Goal: Task Accomplishment & Management: Complete application form

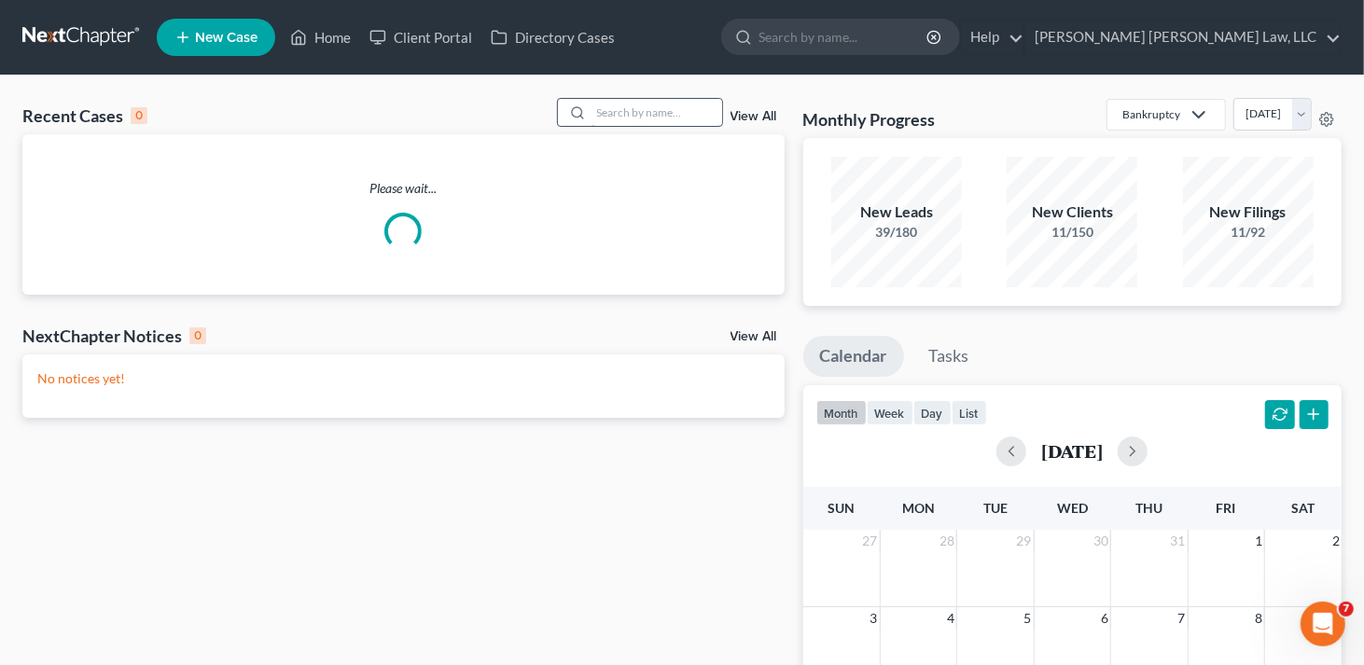
click at [622, 107] on input "search" at bounding box center [657, 112] width 131 height 27
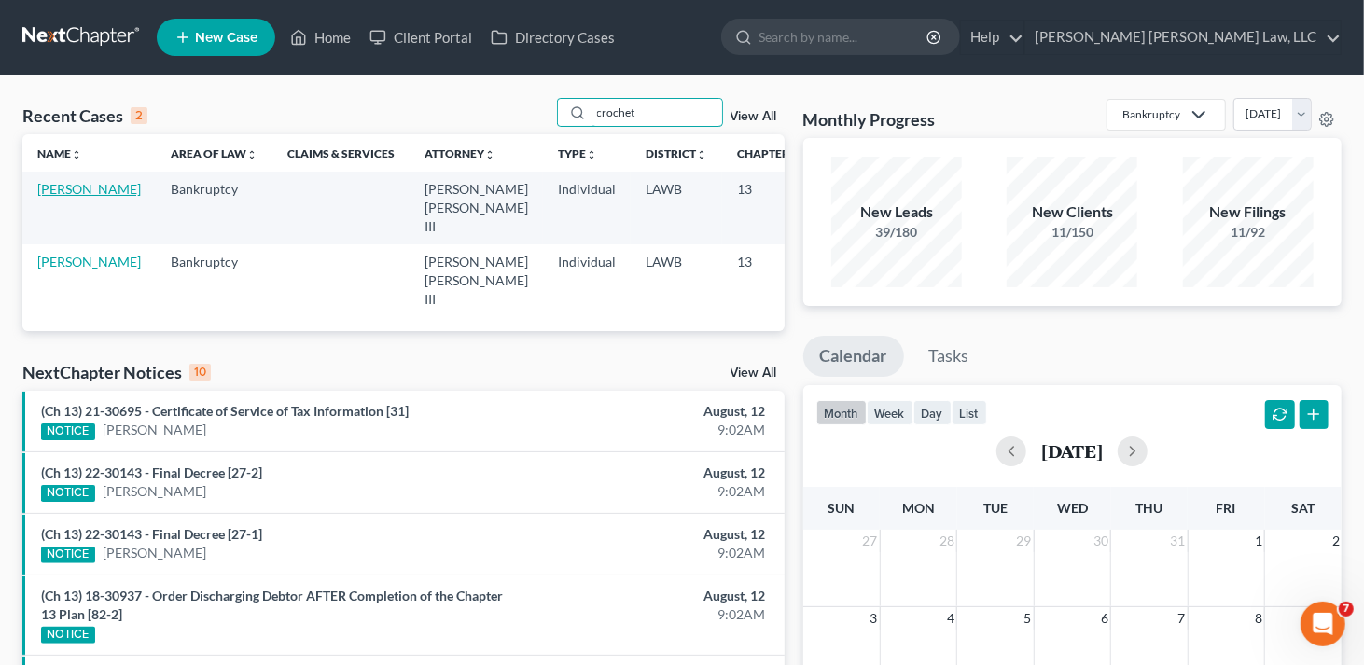
type input "crochet"
click at [60, 197] on link "[PERSON_NAME]" at bounding box center [89, 189] width 104 height 16
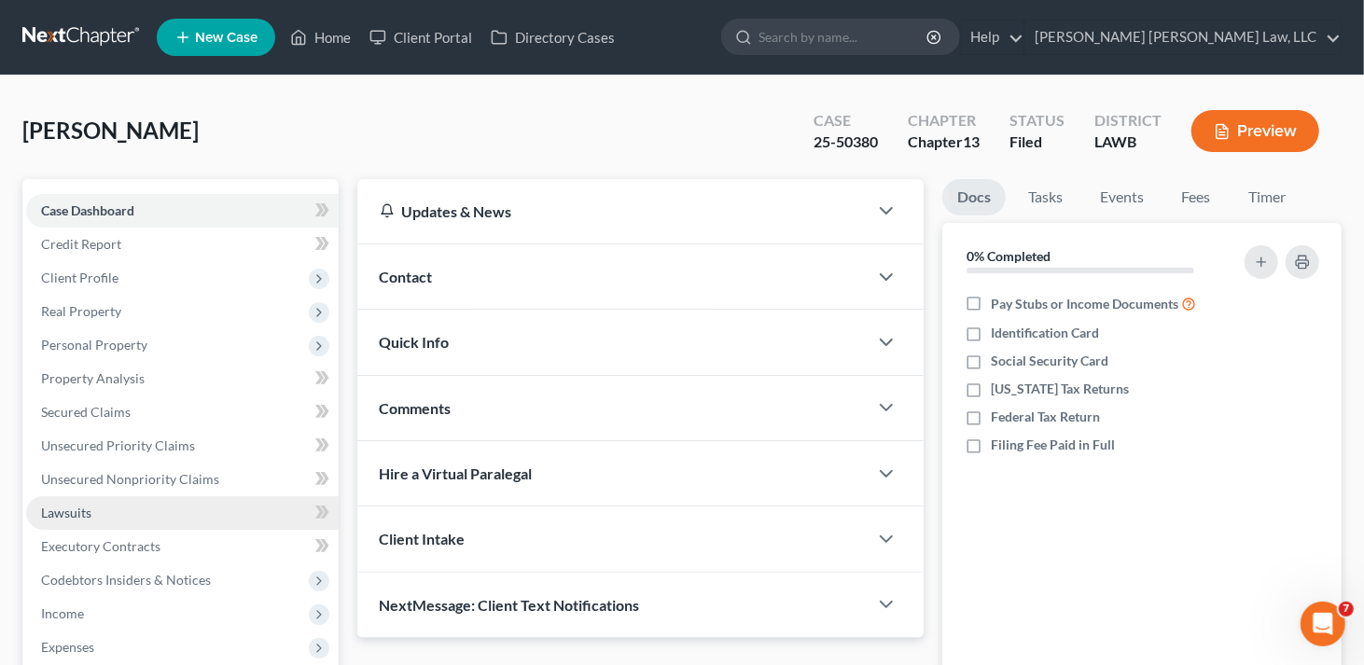
scroll to position [280, 0]
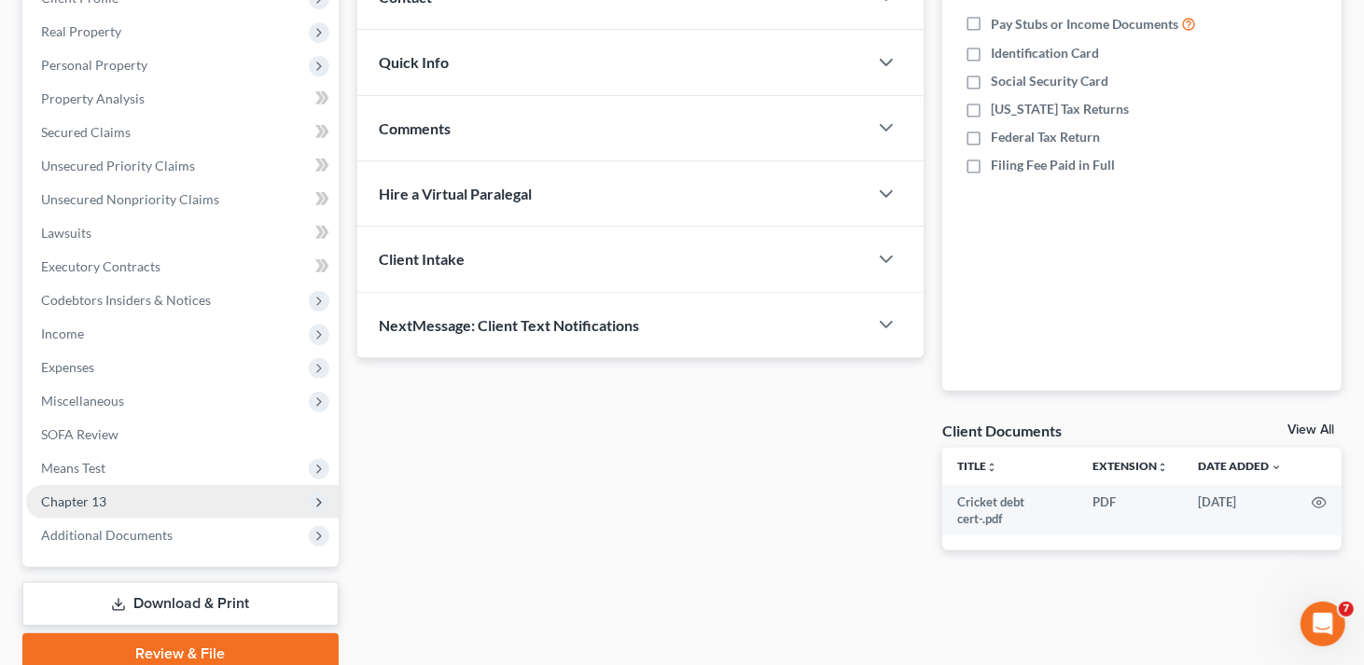
click at [87, 510] on span "Chapter 13" at bounding box center [182, 502] width 313 height 34
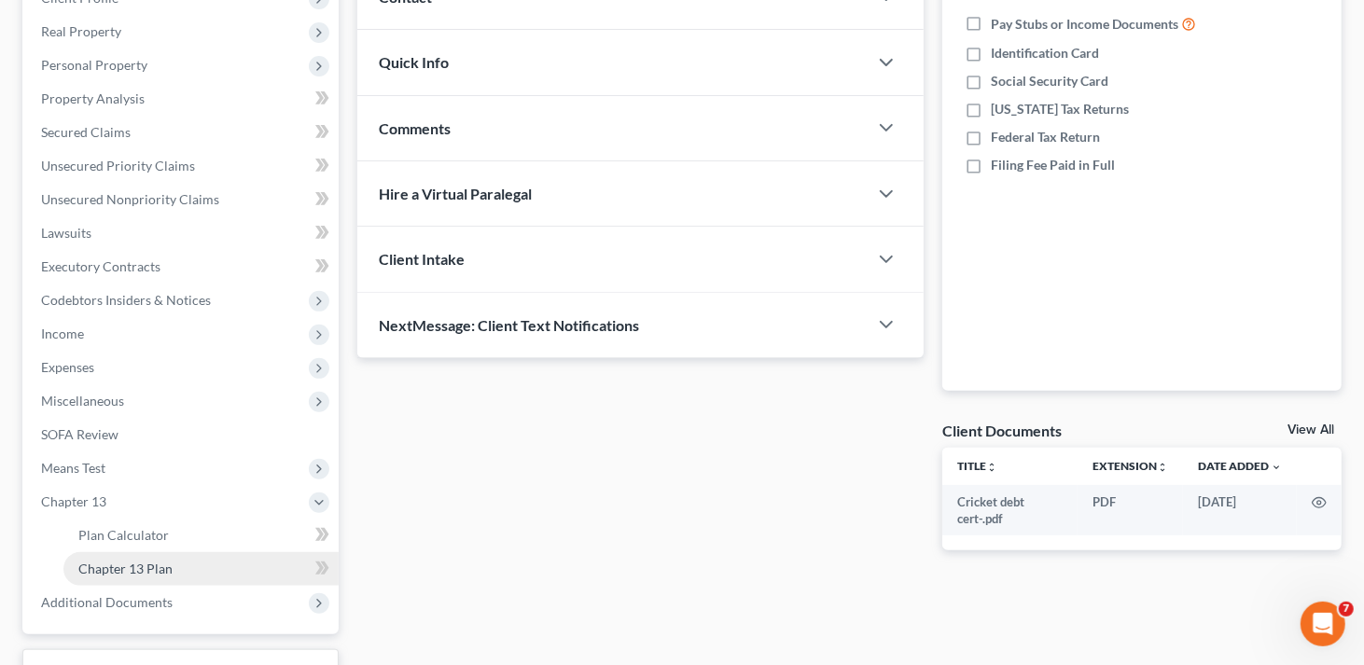
click at [105, 561] on span "Chapter 13 Plan" at bounding box center [125, 569] width 94 height 16
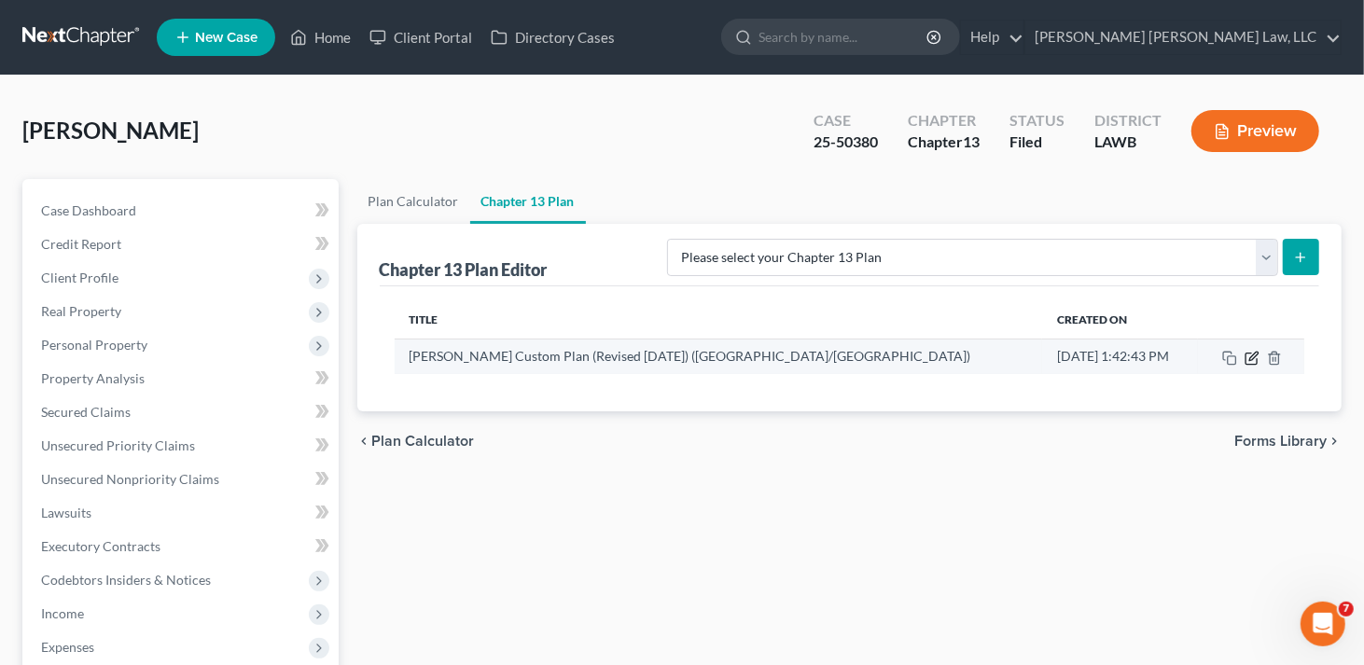
click at [1253, 361] on icon "button" at bounding box center [1252, 358] width 15 height 15
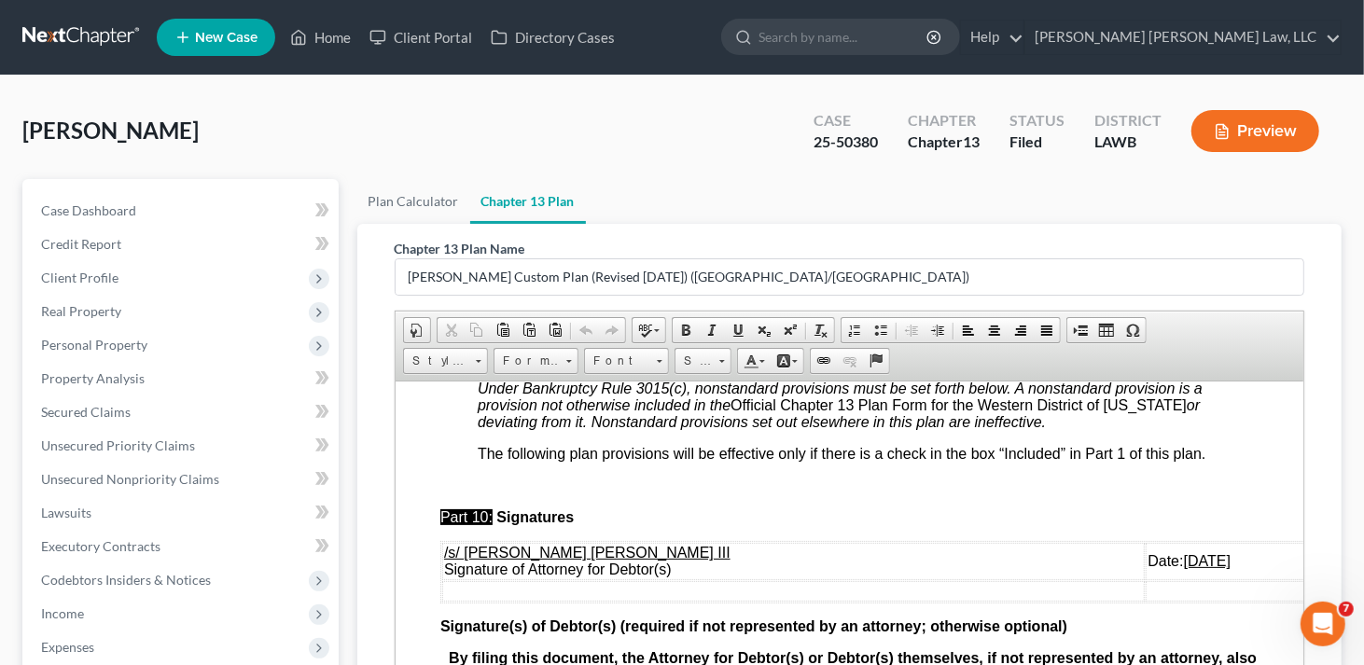
scroll to position [6644, 0]
click at [1183, 552] on u "08/11/2025" at bounding box center [1206, 560] width 47 height 16
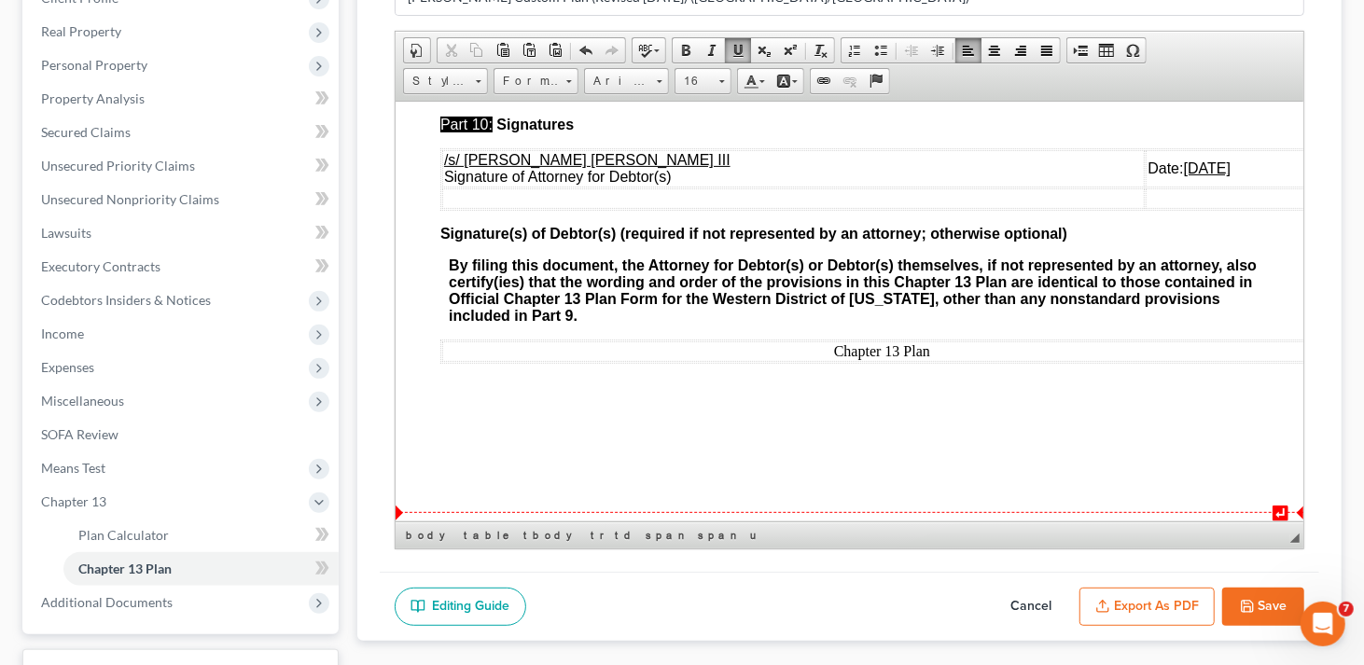
scroll to position [424, 0]
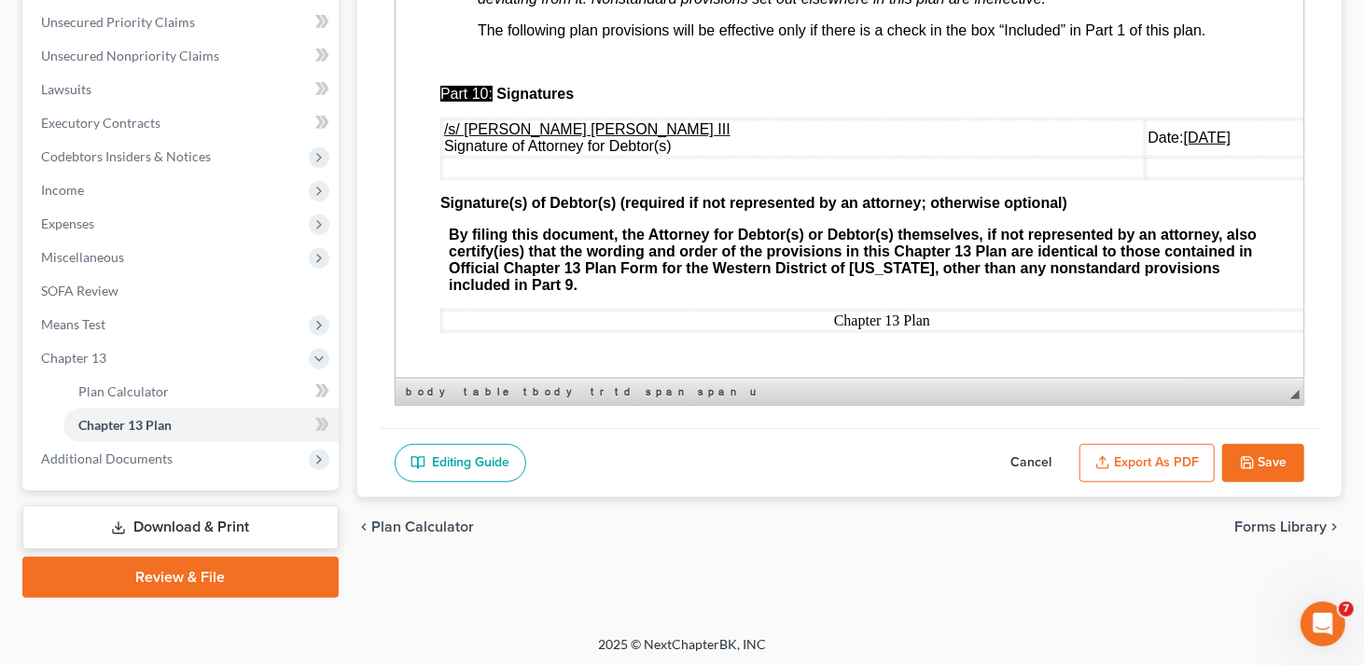
click at [1168, 459] on button "Export as PDF" at bounding box center [1147, 463] width 135 height 39
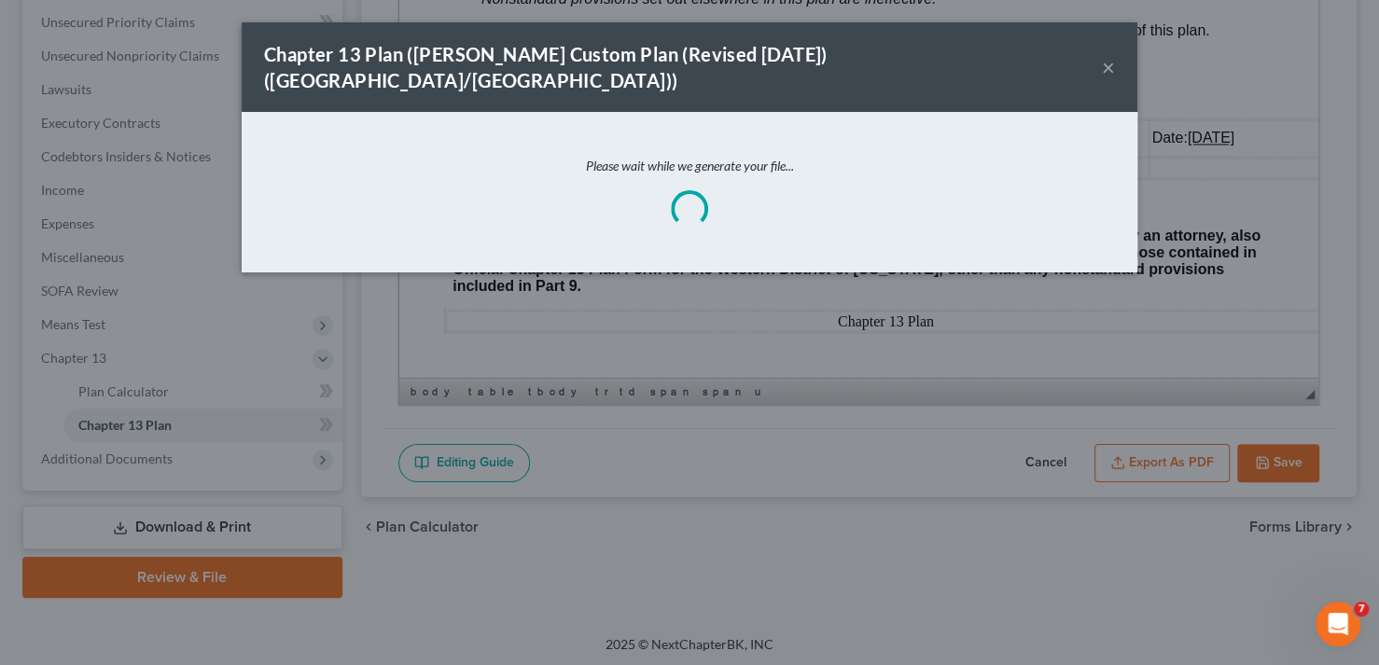
scroll to position [6591, 0]
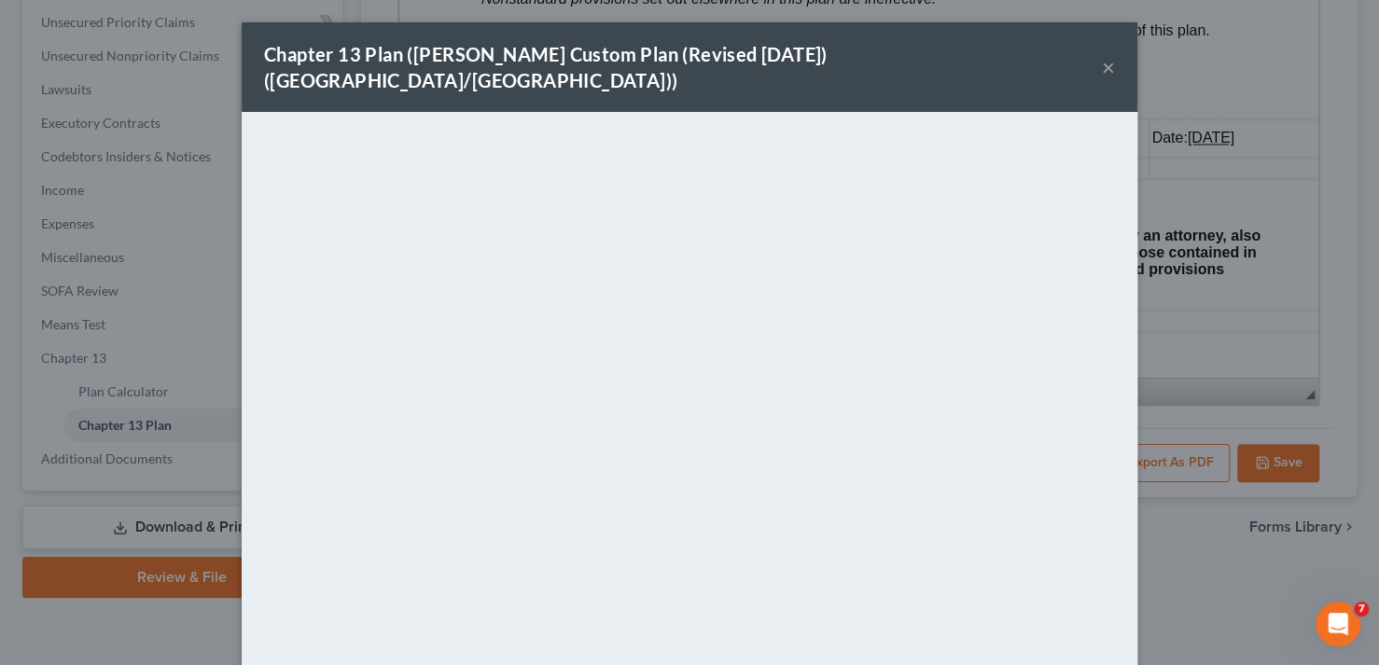
click at [1102, 58] on button "×" at bounding box center [1108, 67] width 13 height 22
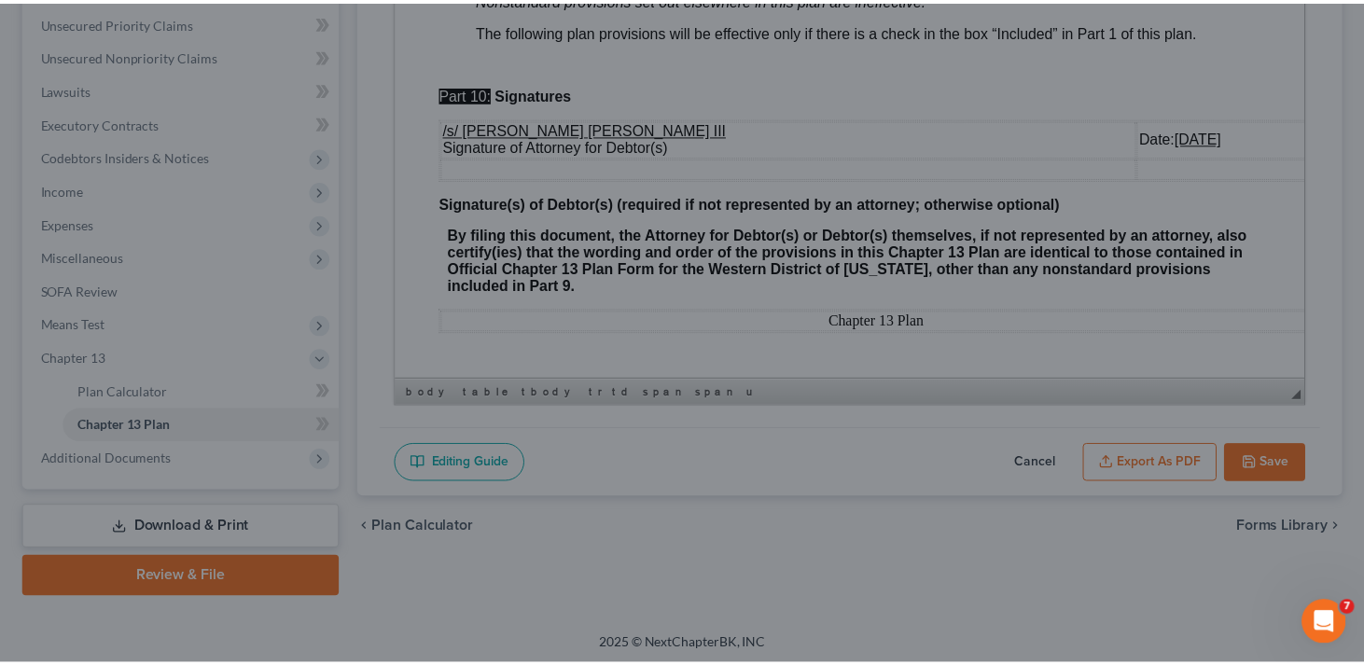
scroll to position [6644, 0]
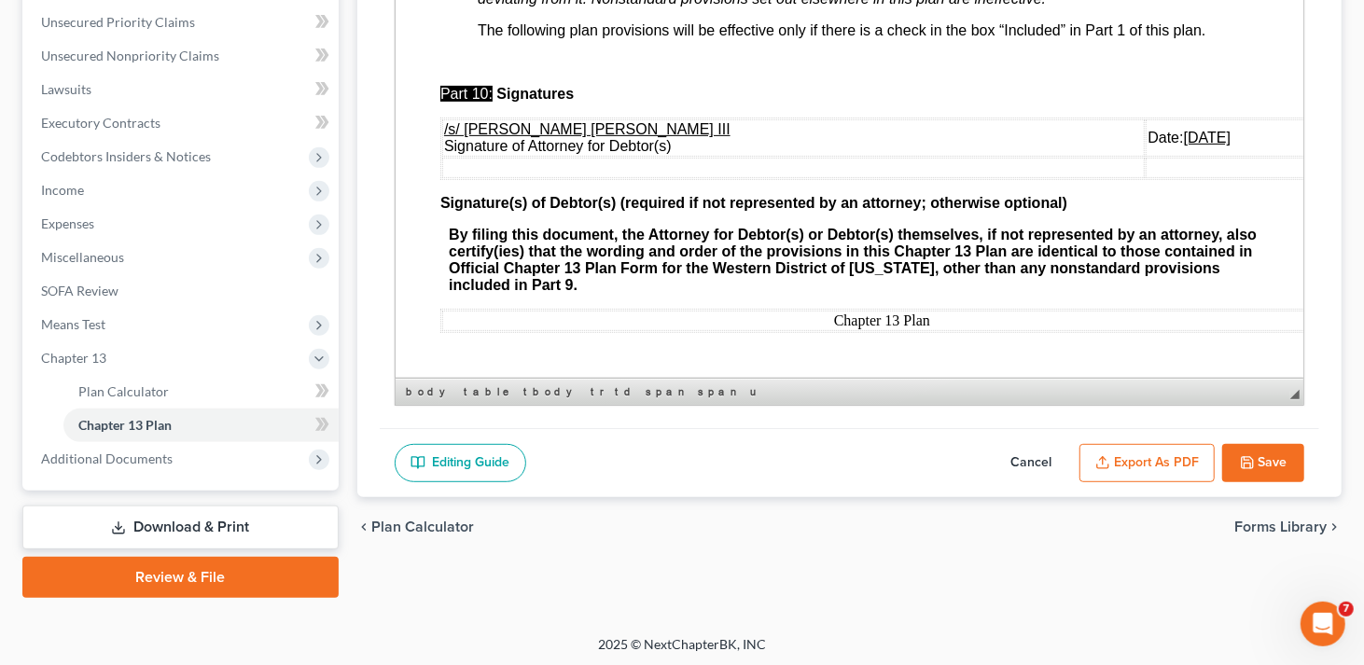
click at [1255, 445] on button "Save" at bounding box center [1264, 463] width 82 height 39
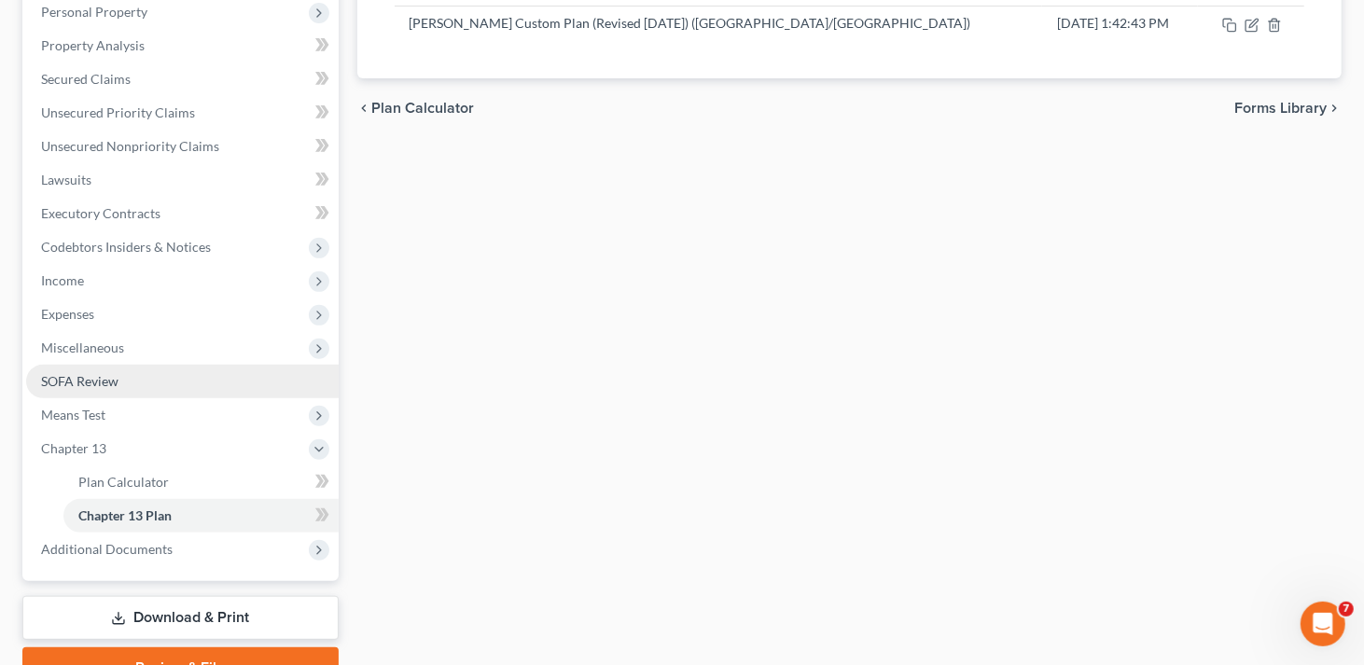
scroll to position [237, 0]
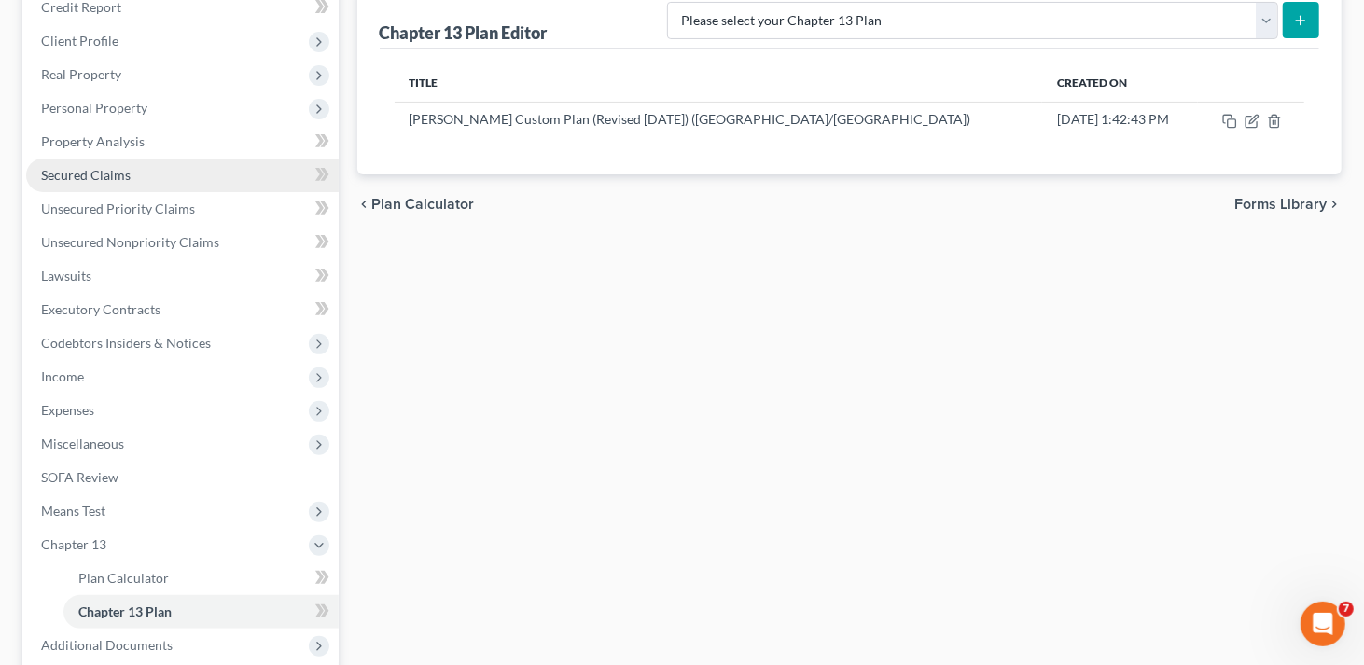
click at [118, 168] on span "Secured Claims" at bounding box center [86, 175] width 90 height 16
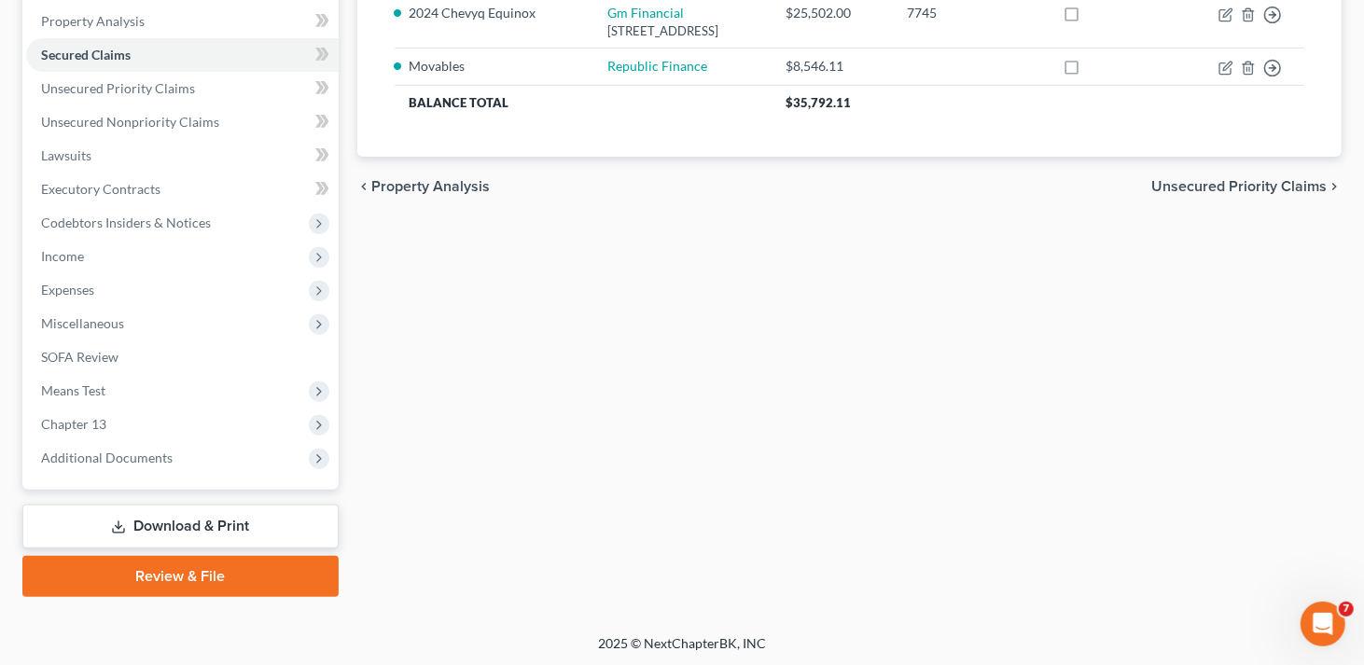
click at [194, 519] on link "Download & Print" at bounding box center [180, 527] width 316 height 44
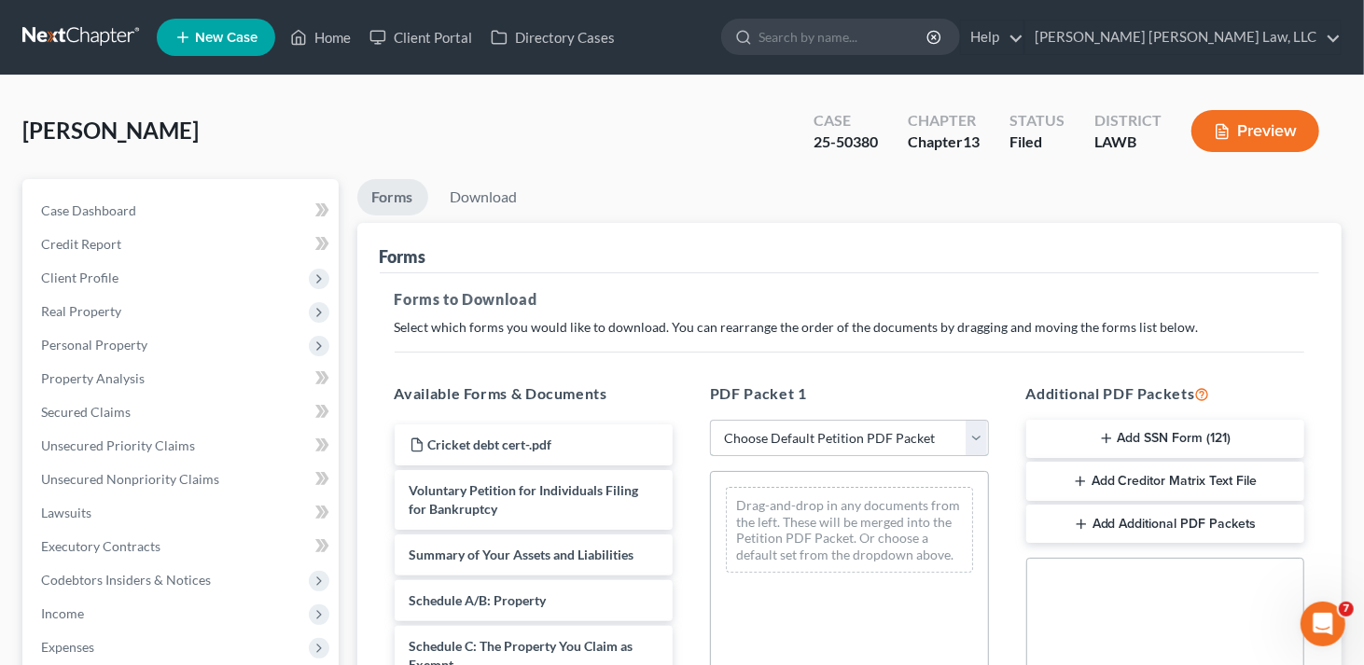
click at [777, 436] on select "Choose Default Petition PDF Packet Complete Bankruptcy Petition (all forms and …" at bounding box center [849, 438] width 279 height 37
select select "2"
click at [710, 420] on select "Choose Default Petition PDF Packet Complete Bankruptcy Petition (all forms and …" at bounding box center [849, 438] width 279 height 37
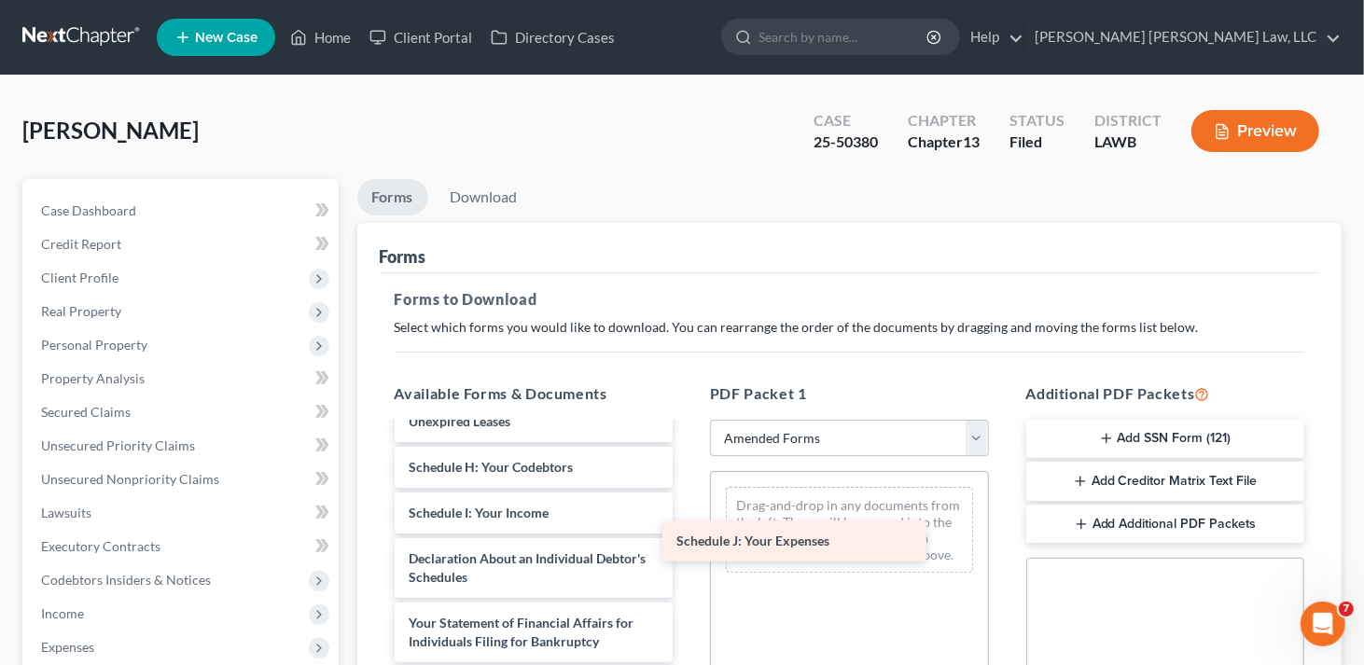
scroll to position [391, 0]
drag, startPoint x: 556, startPoint y: 513, endPoint x: 902, endPoint y: 540, distance: 347.3
click at [689, 542] on div "Schedule J: Your Expenses Voluntary Petition for Individuals Filing for Bankrup…" at bounding box center [534, 481] width 309 height 895
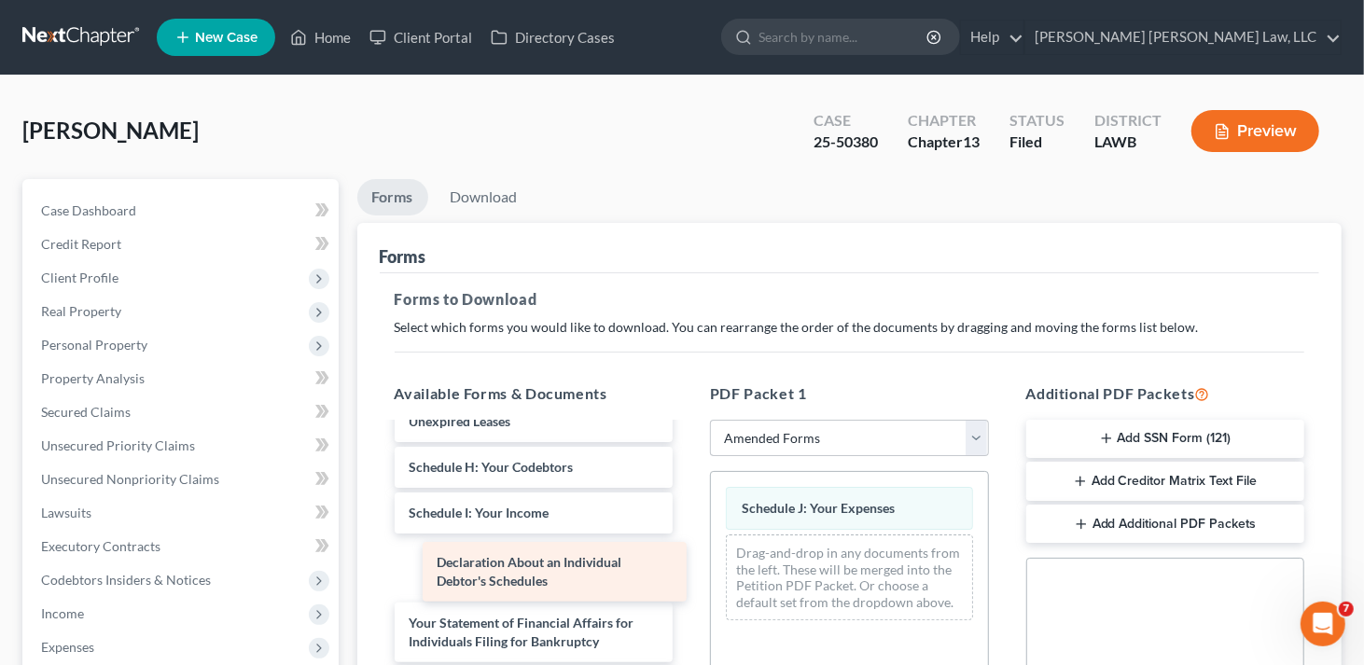
scroll to position [327, 0]
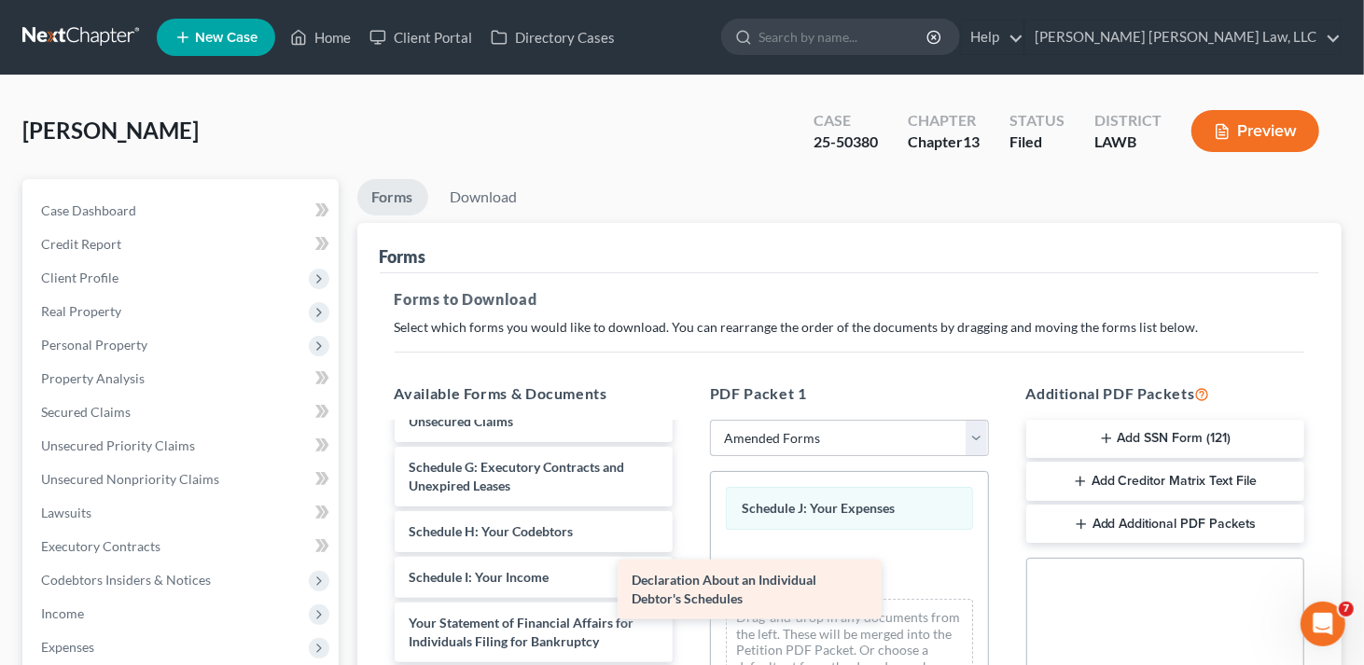
drag, startPoint x: 614, startPoint y: 558, endPoint x: 845, endPoint y: 572, distance: 230.9
click at [689, 582] on div "Declaration About an Individual Debtor's Schedules Voluntary Petition for Indiv…" at bounding box center [534, 513] width 309 height 831
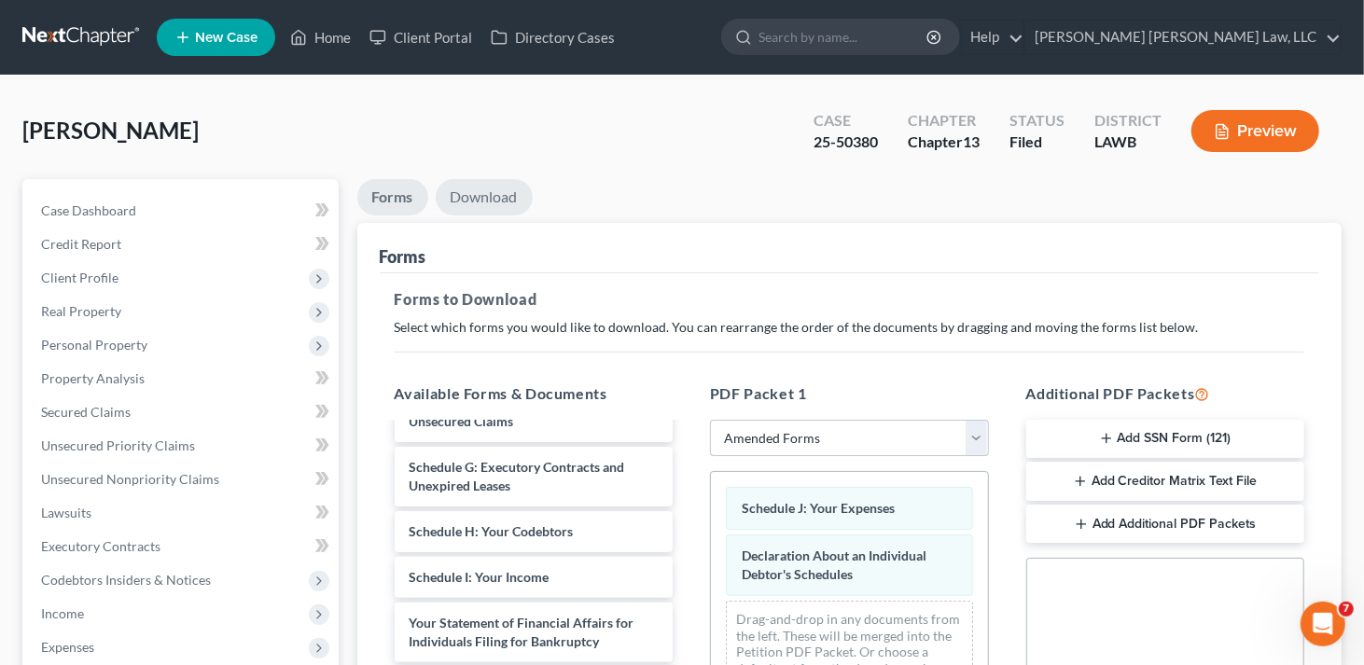
click at [491, 191] on link "Download" at bounding box center [484, 197] width 97 height 36
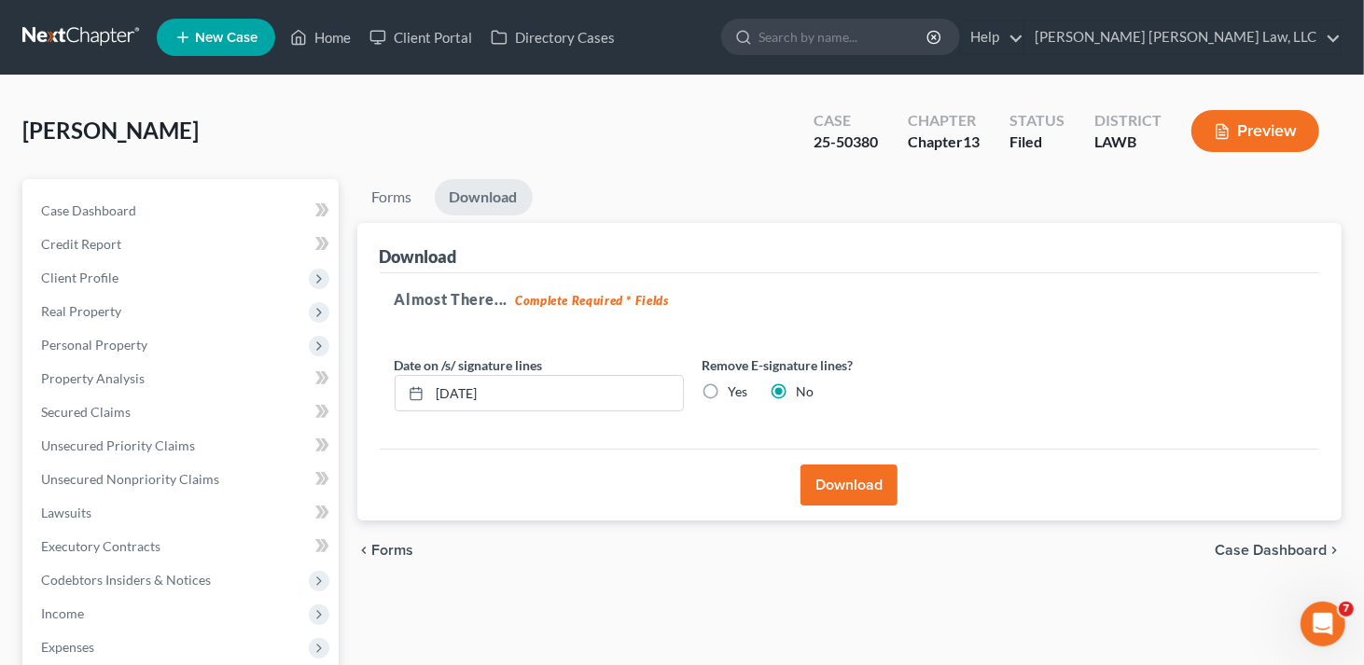
click at [846, 473] on button "Download" at bounding box center [849, 485] width 97 height 41
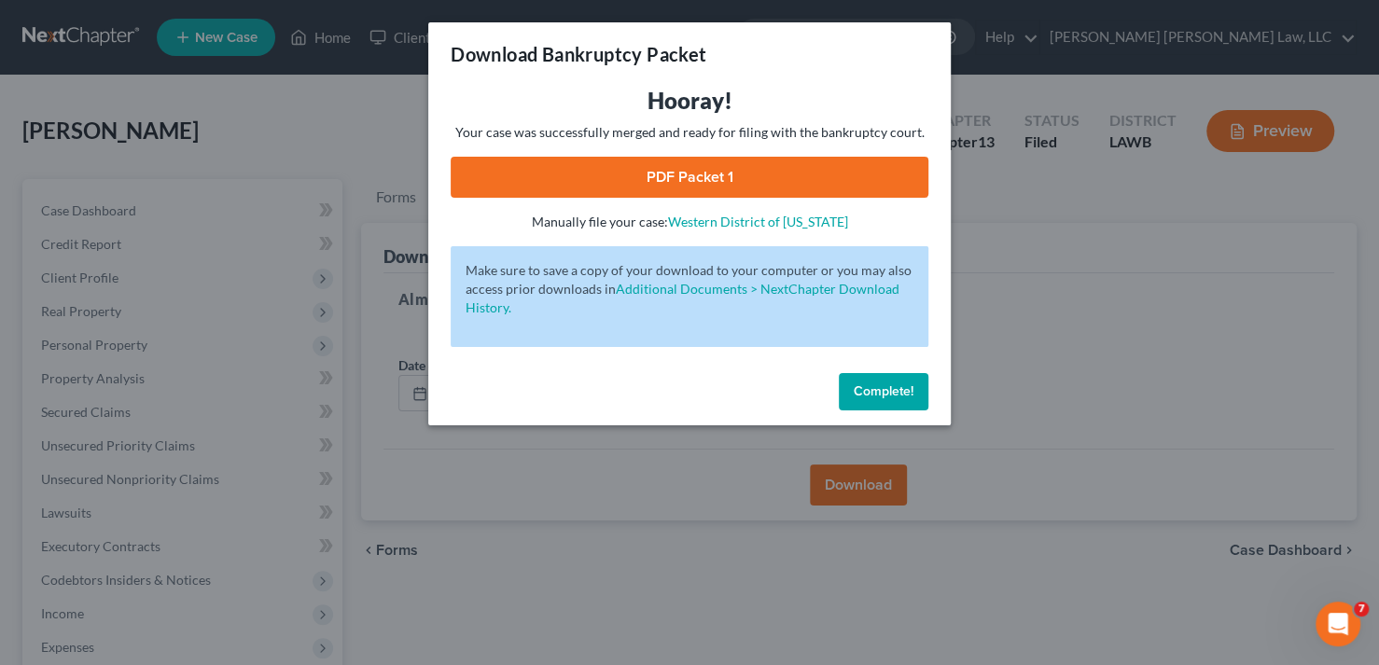
click at [743, 180] on link "PDF Packet 1" at bounding box center [690, 177] width 478 height 41
click at [892, 388] on span "Complete!" at bounding box center [884, 392] width 60 height 16
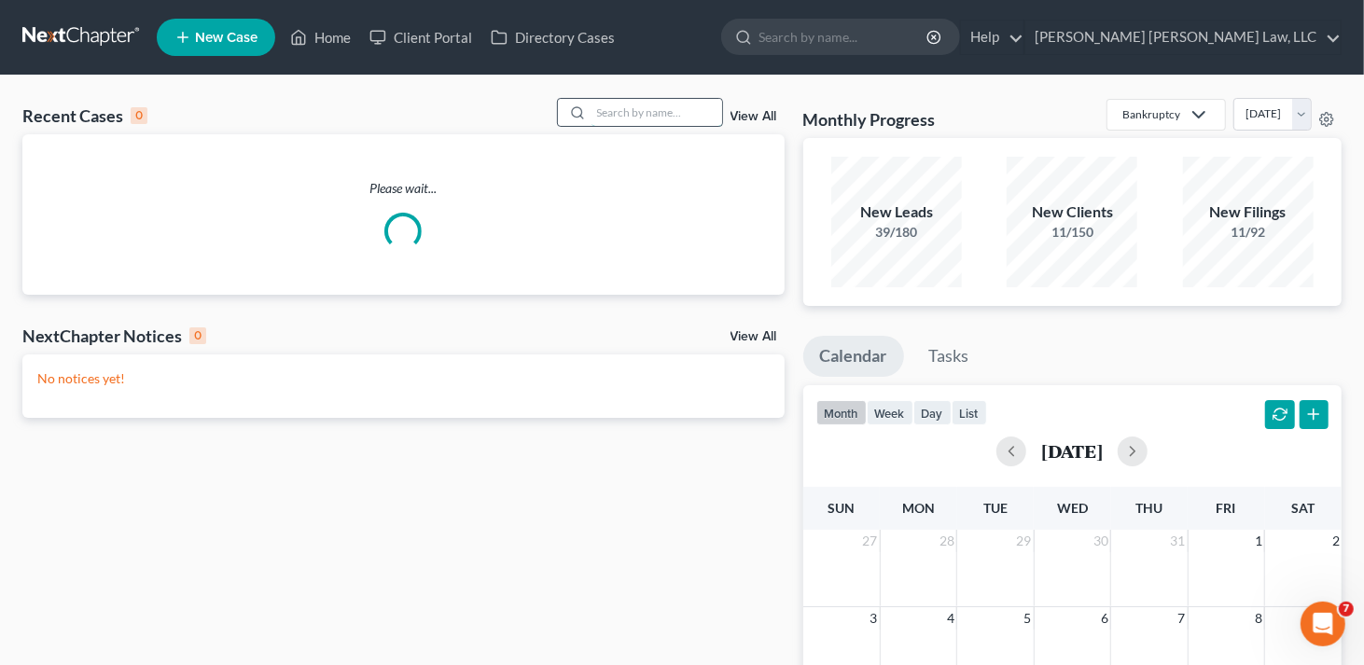
click at [603, 111] on input "search" at bounding box center [657, 112] width 131 height 27
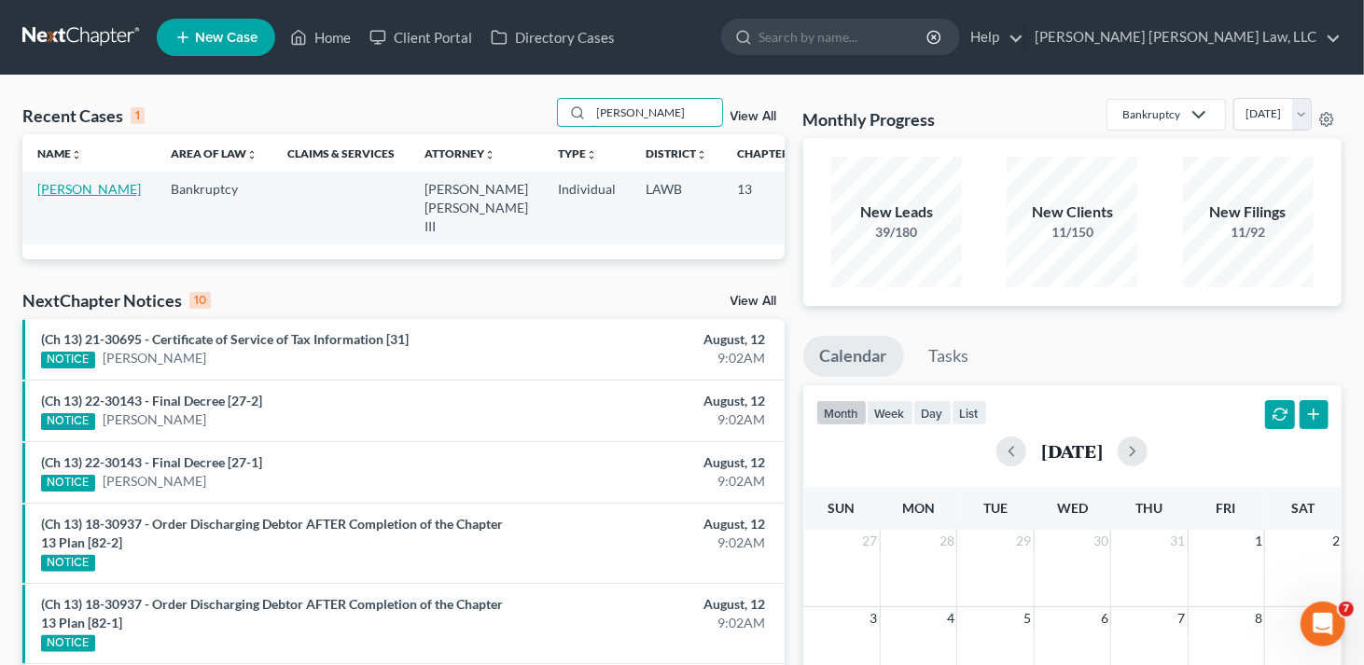
type input "[PERSON_NAME]"
click at [67, 197] on link "[PERSON_NAME]" at bounding box center [89, 189] width 104 height 16
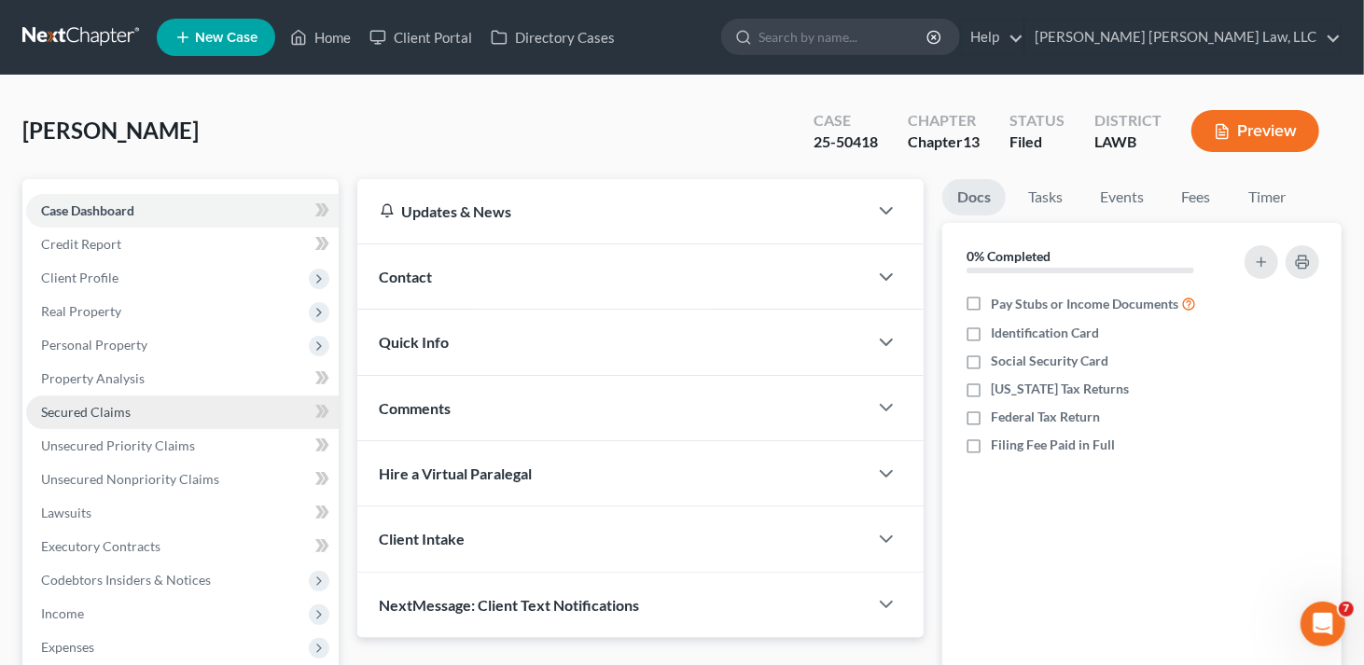
scroll to position [357, 0]
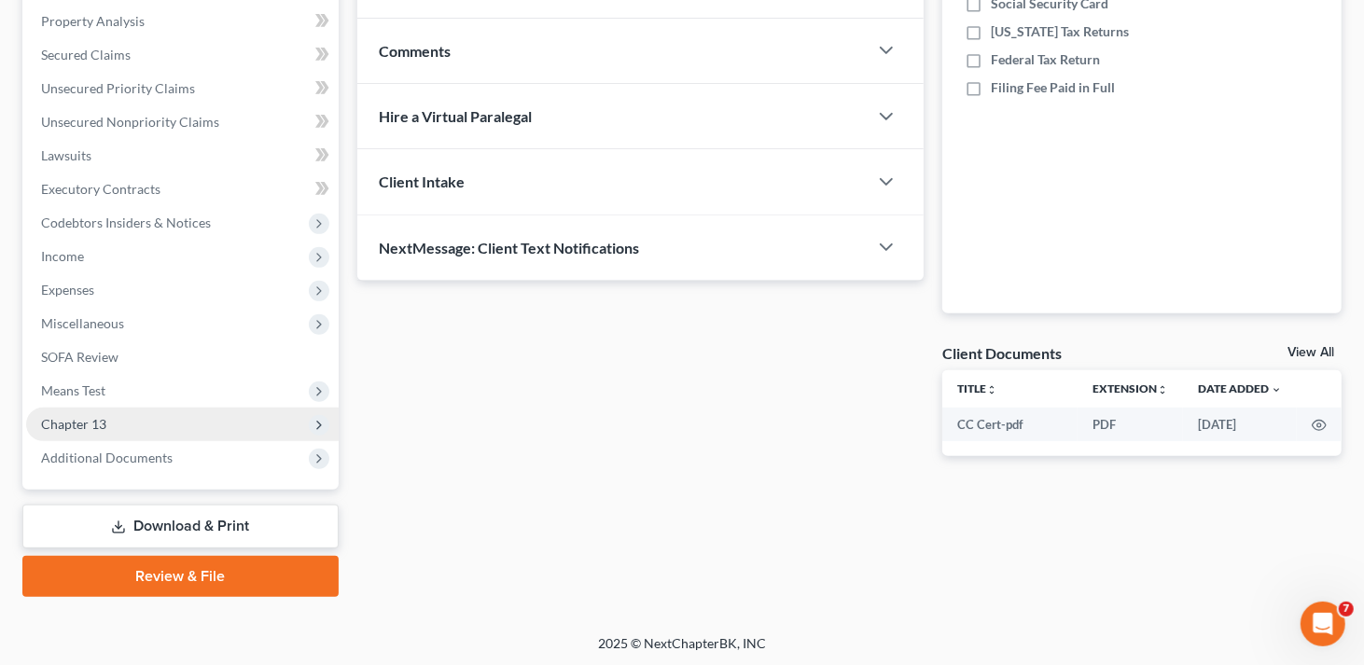
click at [93, 429] on span "Chapter 13" at bounding box center [73, 424] width 65 height 16
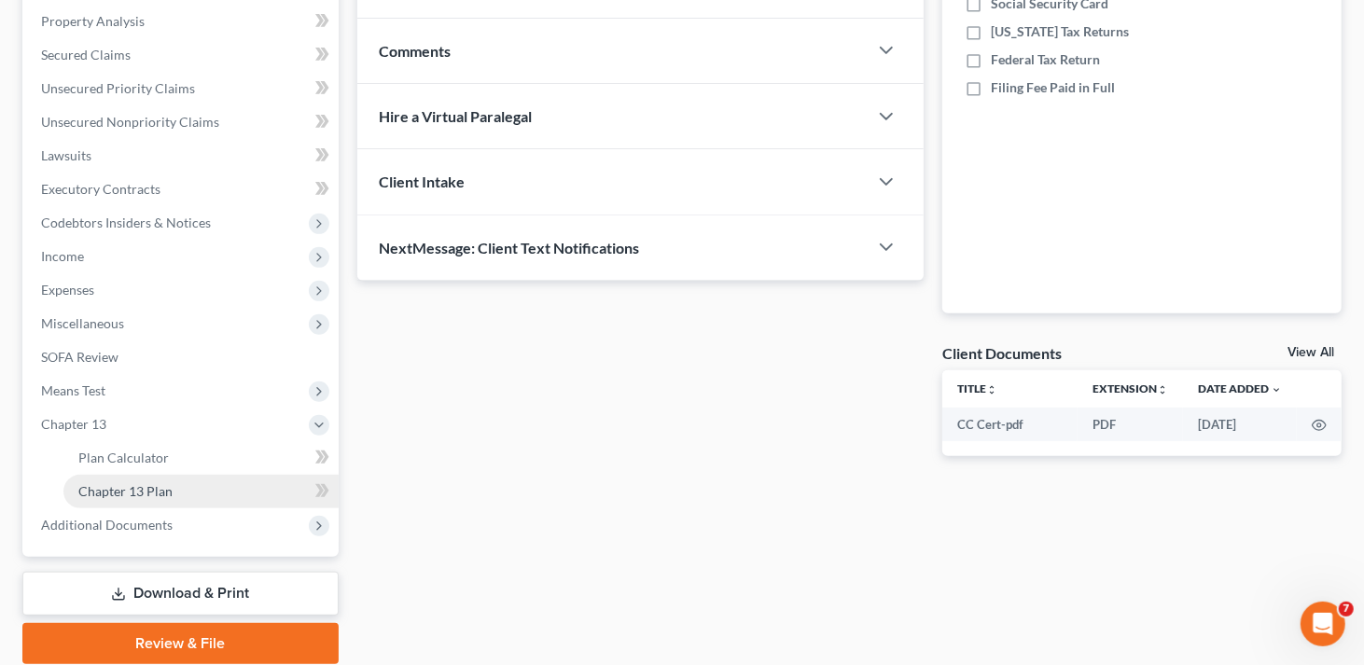
click at [131, 500] on link "Chapter 13 Plan" at bounding box center [200, 492] width 275 height 34
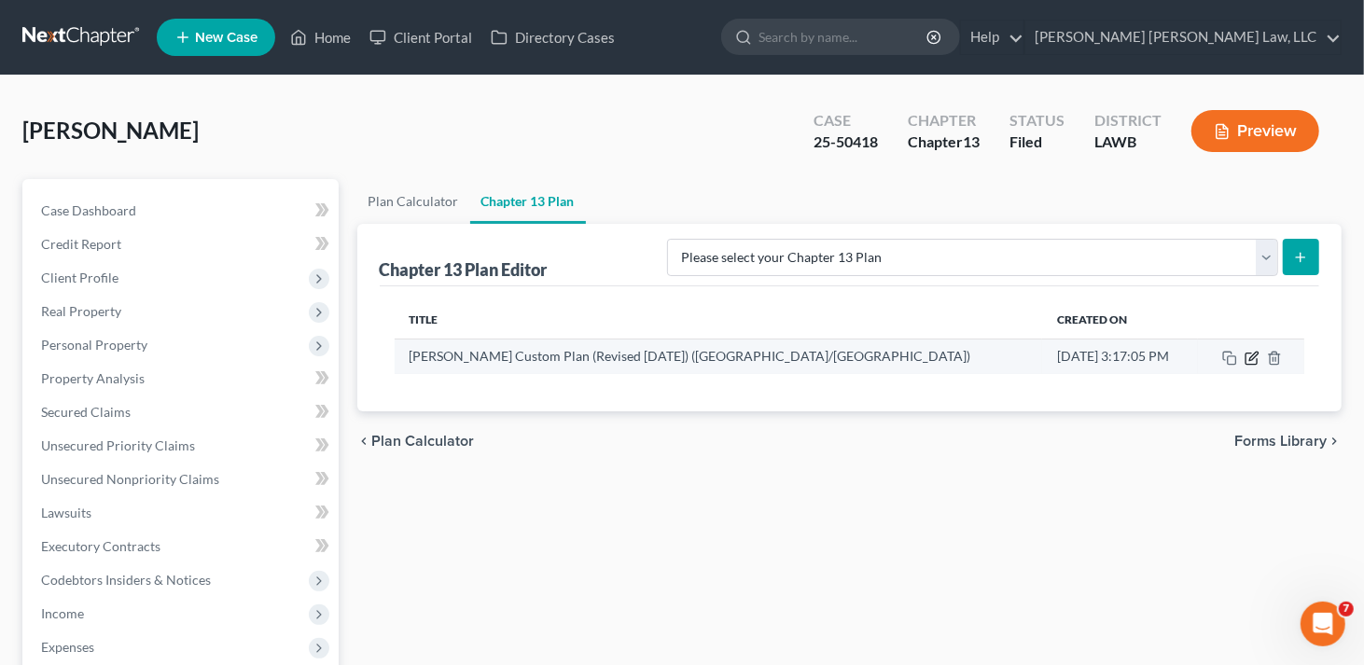
click at [1250, 357] on icon "button" at bounding box center [1252, 358] width 15 height 15
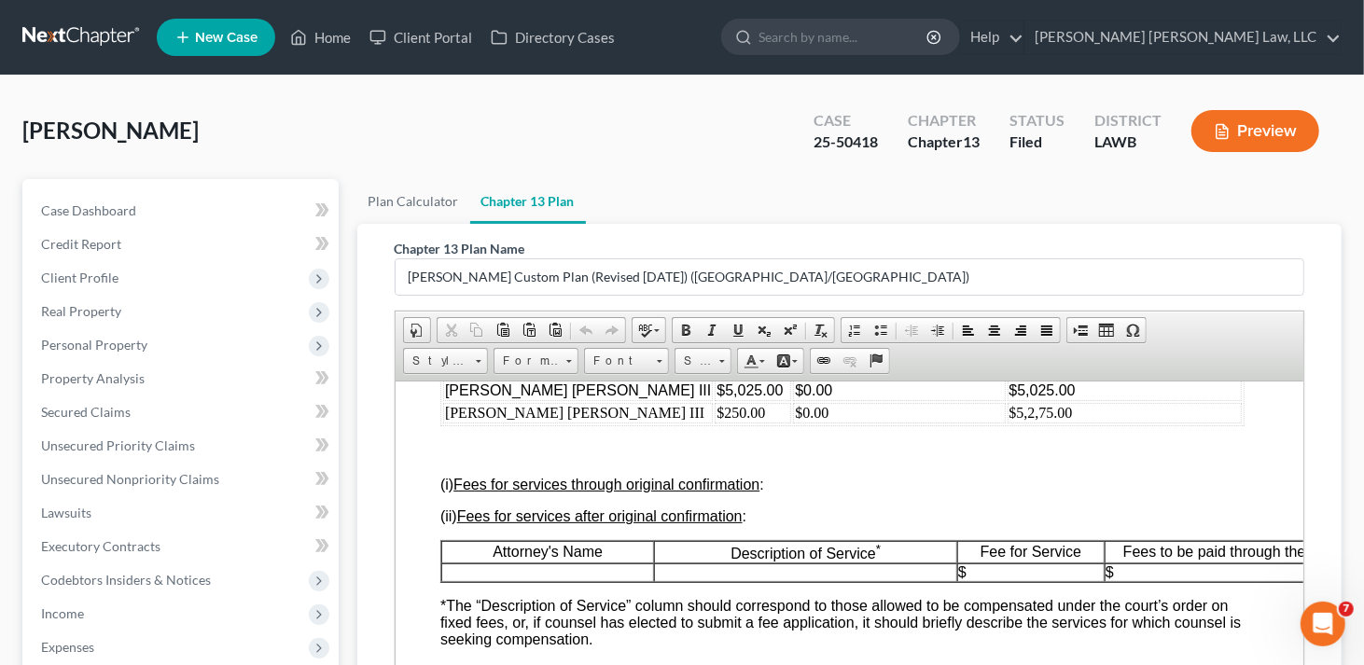
scroll to position [3453, 0]
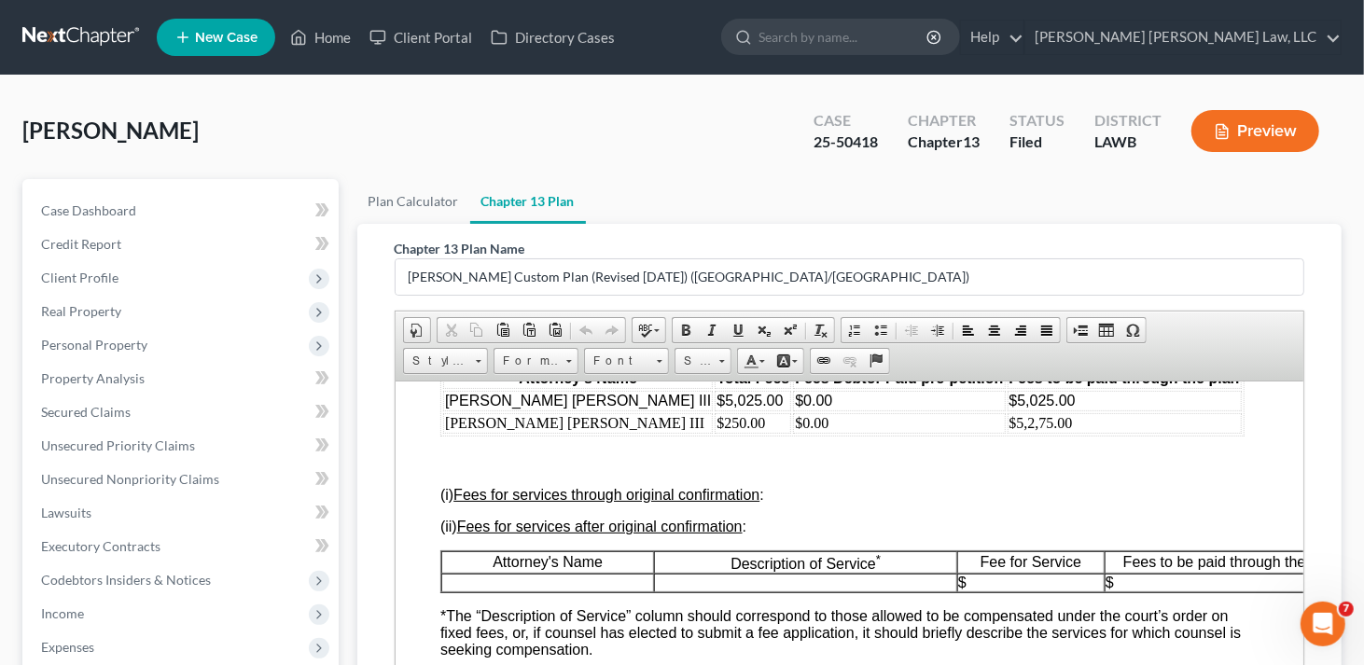
click at [1007, 433] on td "$5,2,75.00" at bounding box center [1124, 422] width 234 height 21
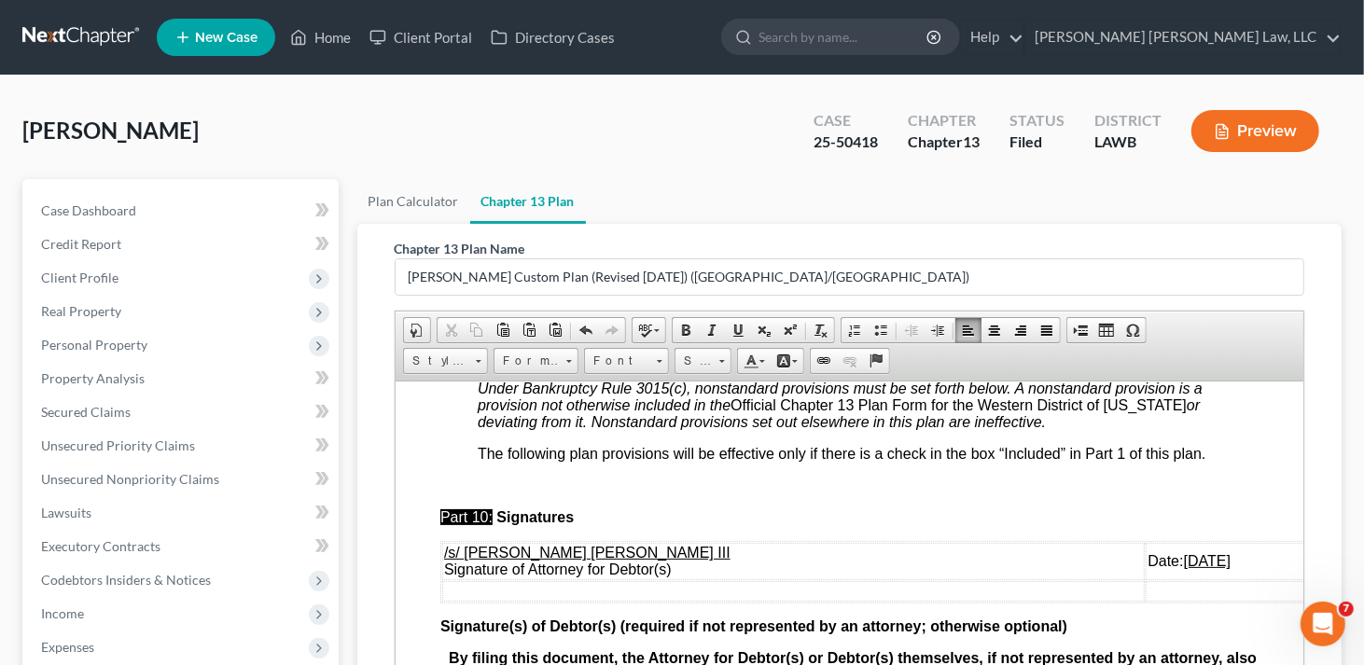
scroll to position [5814, 0]
click at [1183, 552] on u "[DATE]" at bounding box center [1206, 560] width 47 height 16
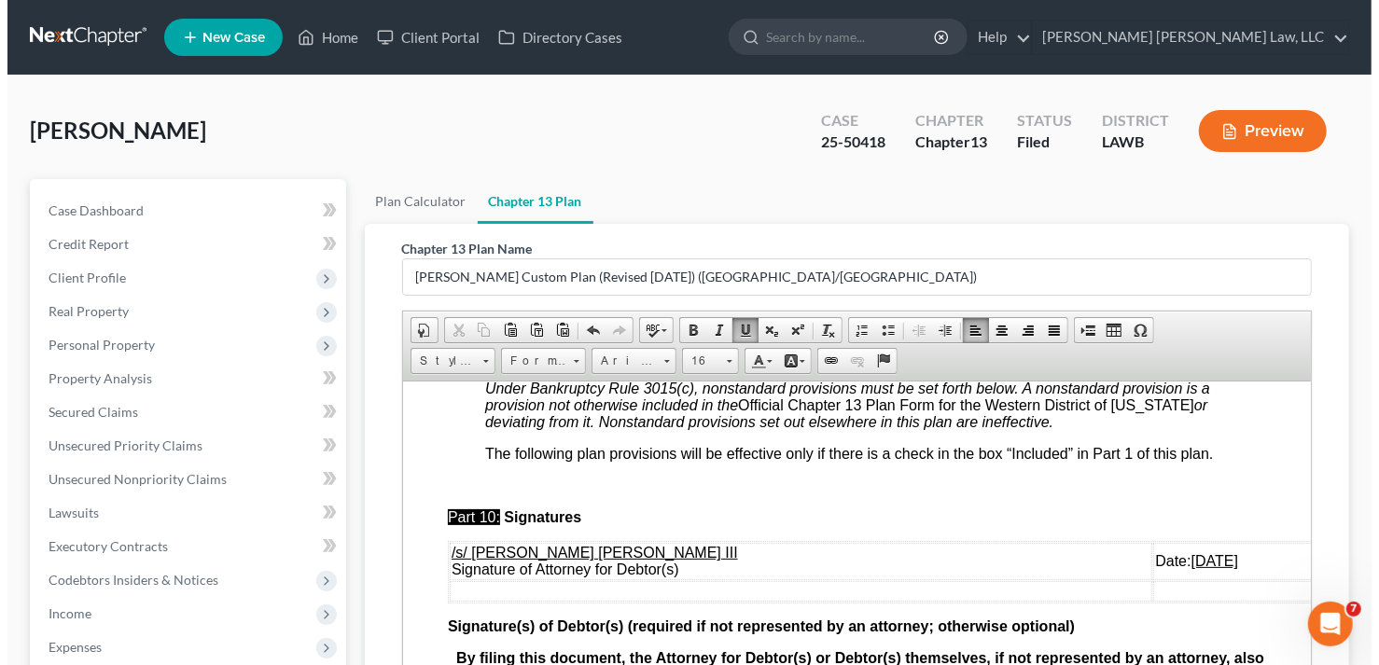
scroll to position [373, 0]
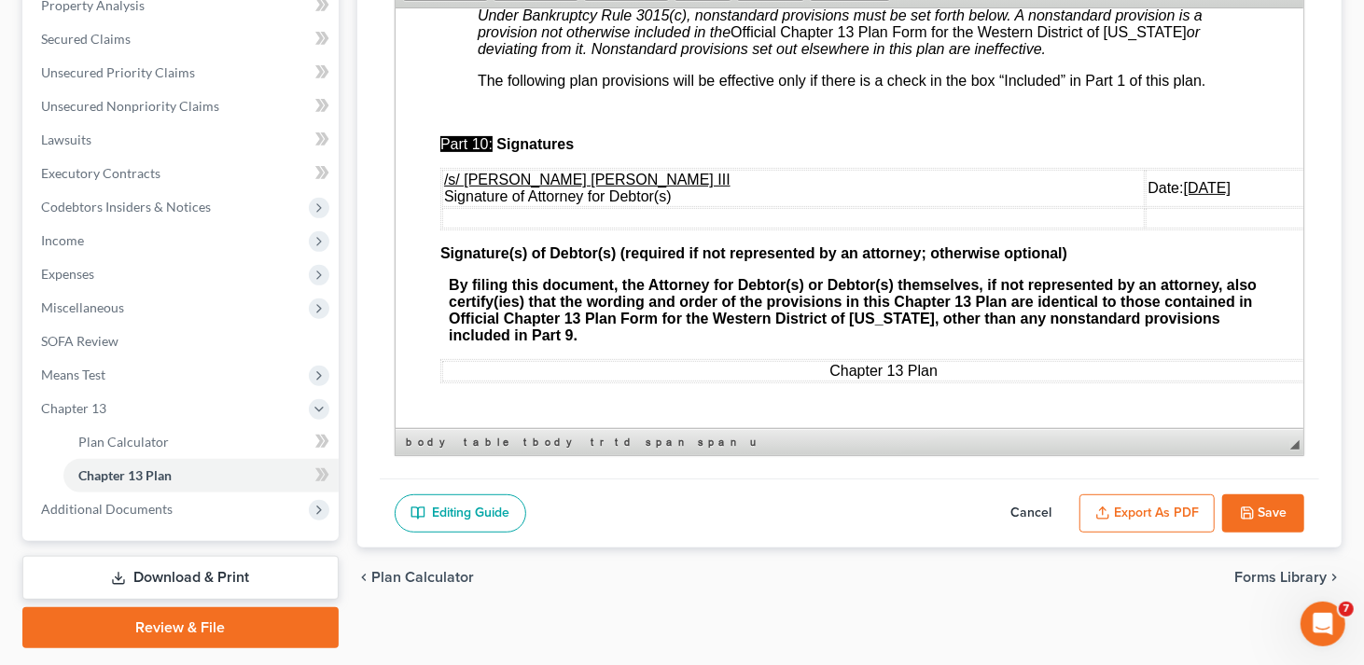
click at [1149, 515] on button "Export as PDF" at bounding box center [1147, 514] width 135 height 39
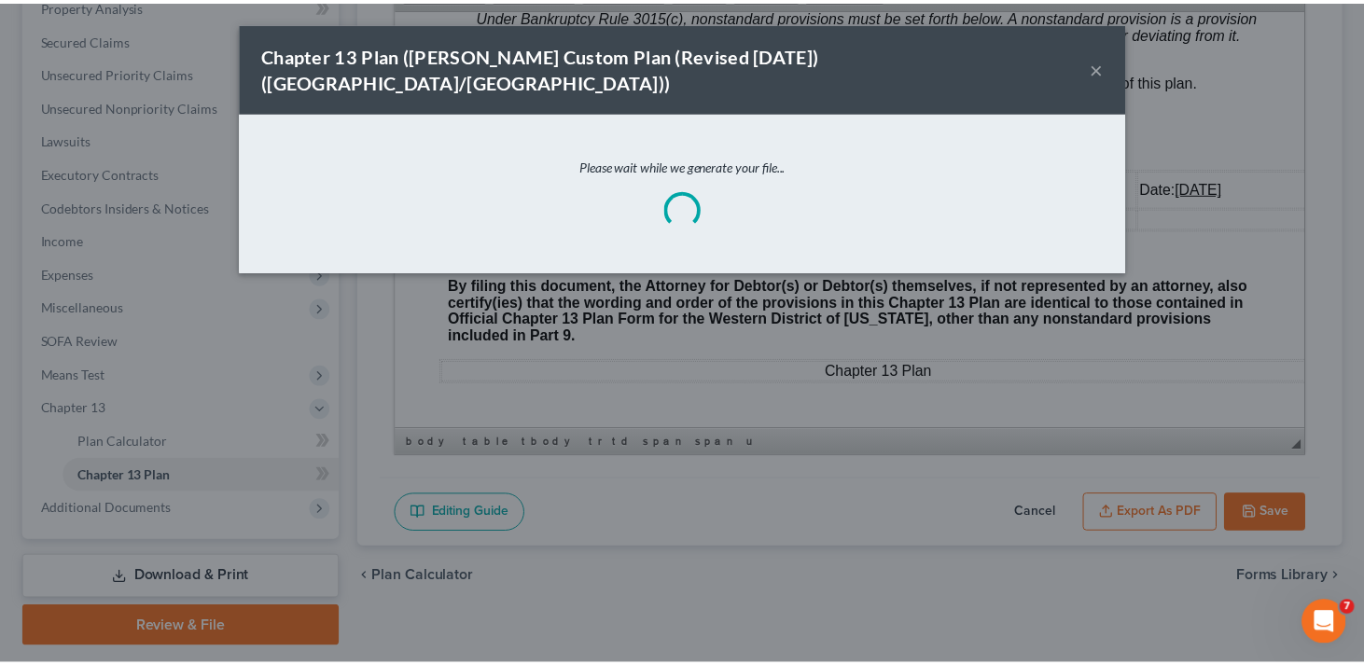
scroll to position [5763, 0]
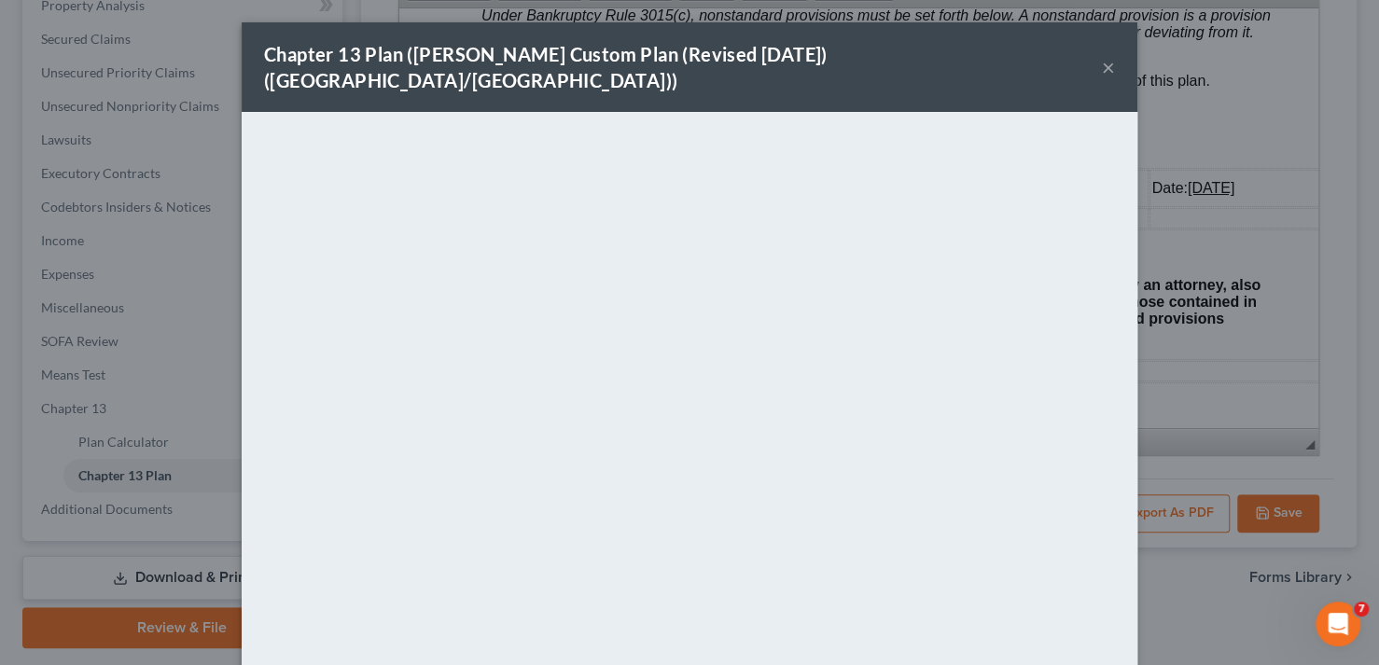
click at [1102, 56] on button "×" at bounding box center [1108, 67] width 13 height 22
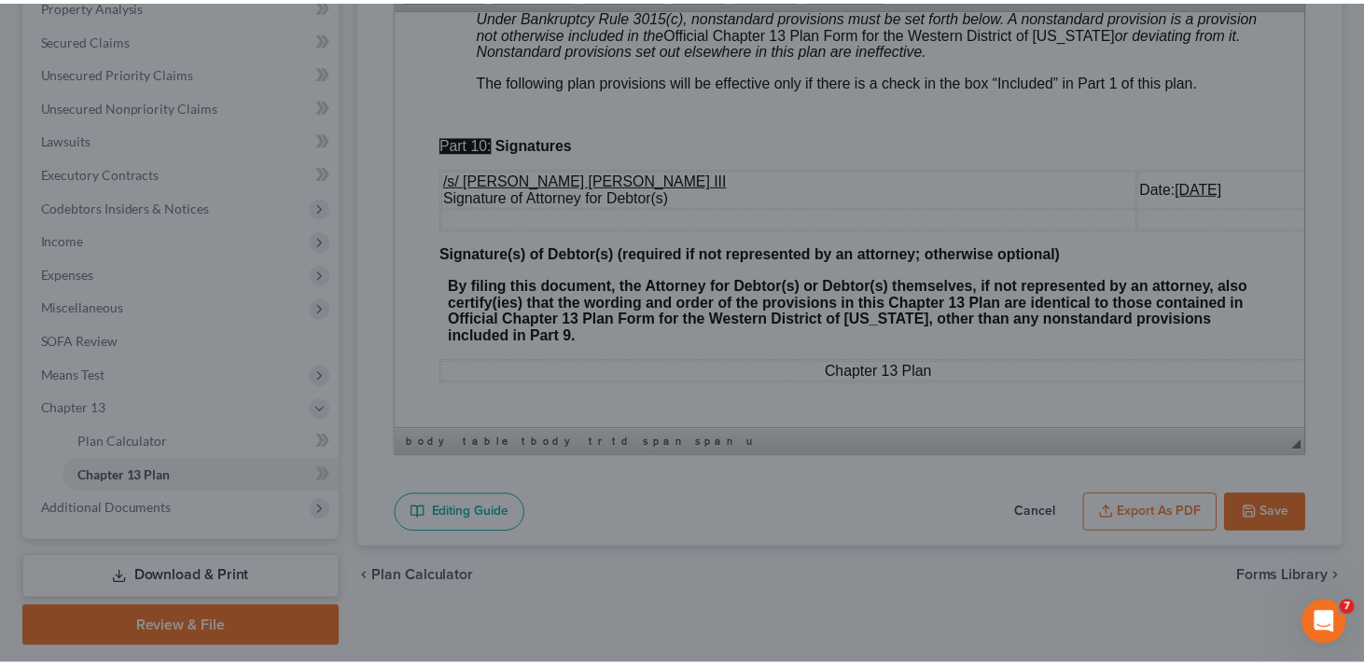
scroll to position [5814, 0]
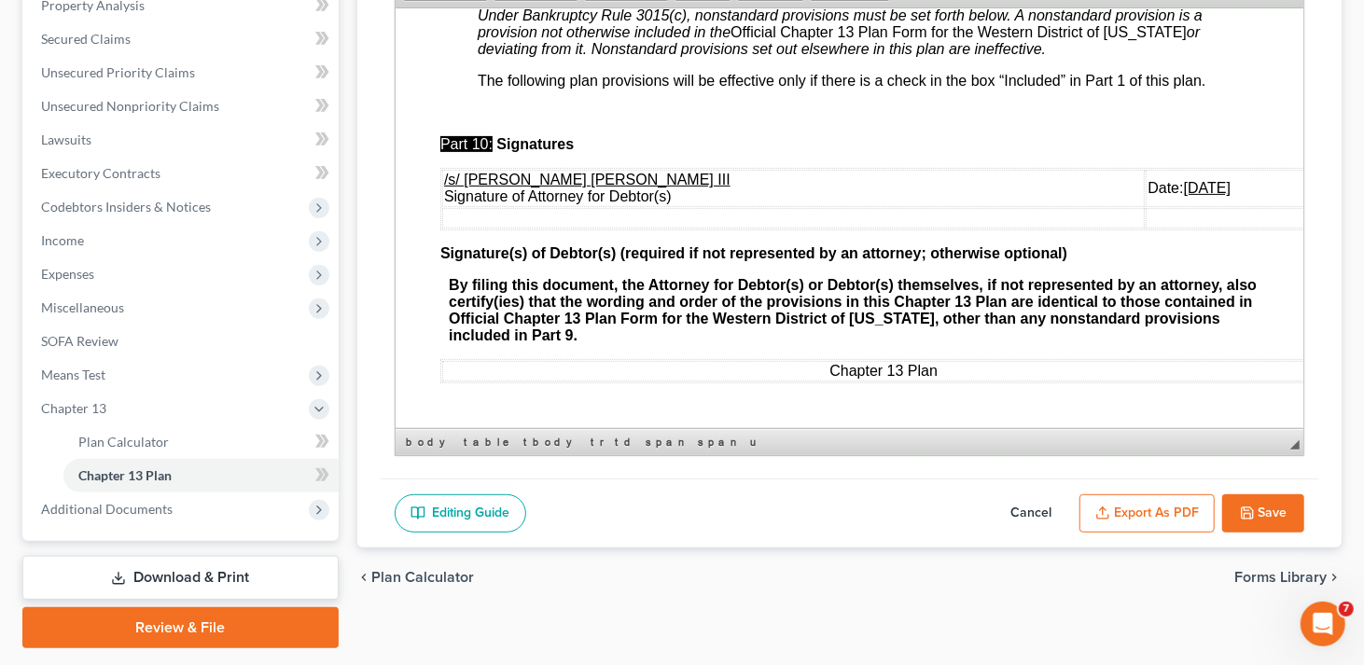
click at [1272, 506] on button "Save" at bounding box center [1264, 514] width 82 height 39
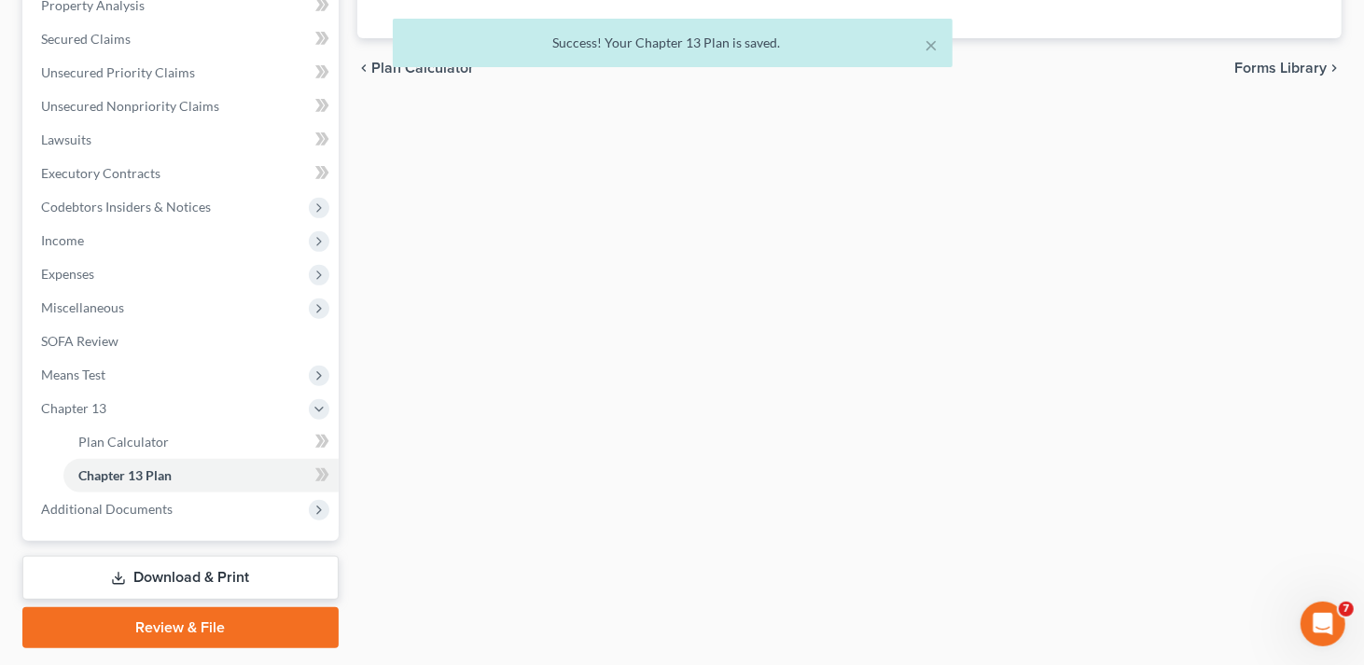
click at [237, 583] on link "Download & Print" at bounding box center [180, 578] width 316 height 44
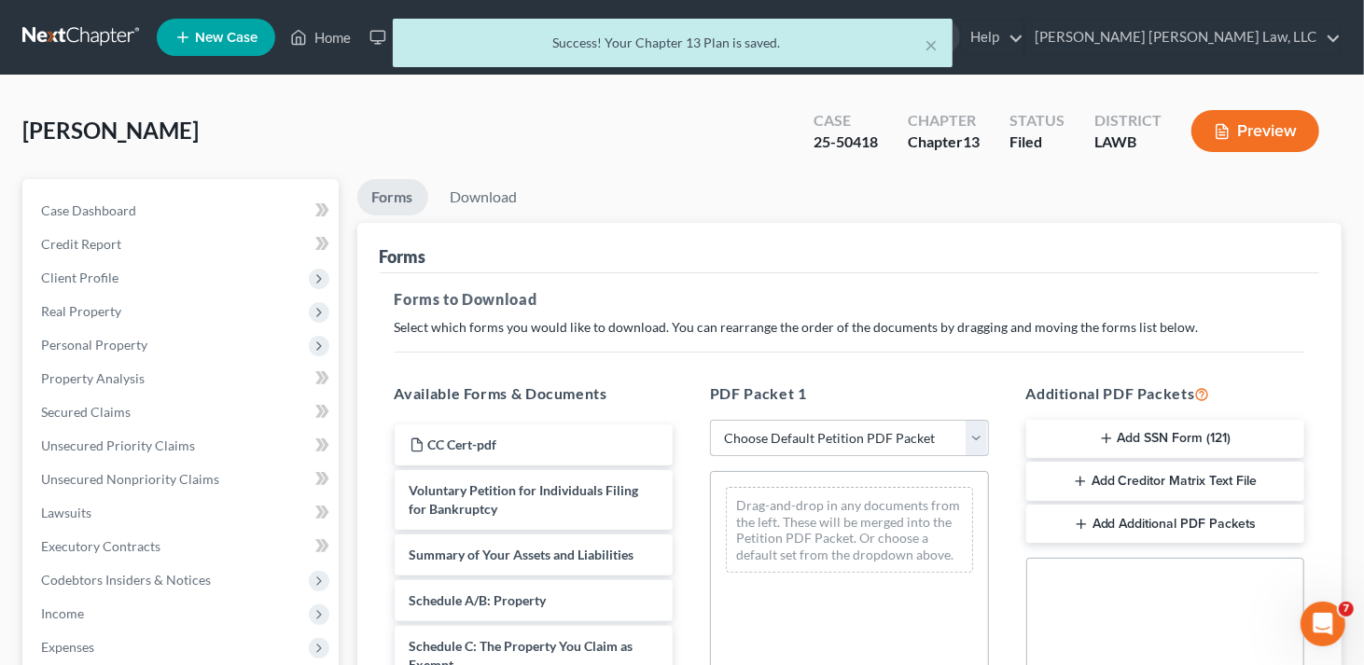
click at [762, 446] on select "Choose Default Petition PDF Packet Complete Bankruptcy Petition (all forms and …" at bounding box center [849, 438] width 279 height 37
select select "2"
click at [710, 420] on select "Choose Default Petition PDF Packet Complete Bankruptcy Petition (all forms and …" at bounding box center [849, 438] width 279 height 37
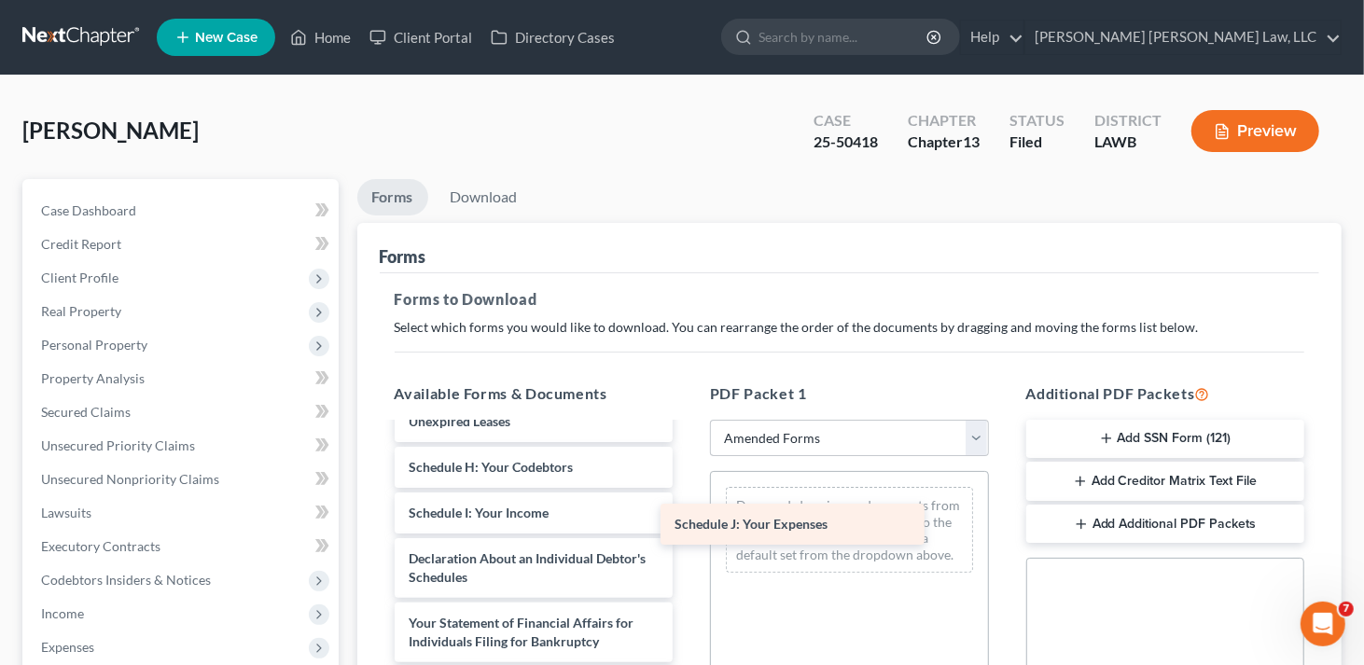
drag, startPoint x: 470, startPoint y: 512, endPoint x: 737, endPoint y: 525, distance: 267.2
click at [689, 525] on div "Schedule J: Your Expenses Voluntary Petition for Individuals Filing for Bankrup…" at bounding box center [534, 481] width 309 height 895
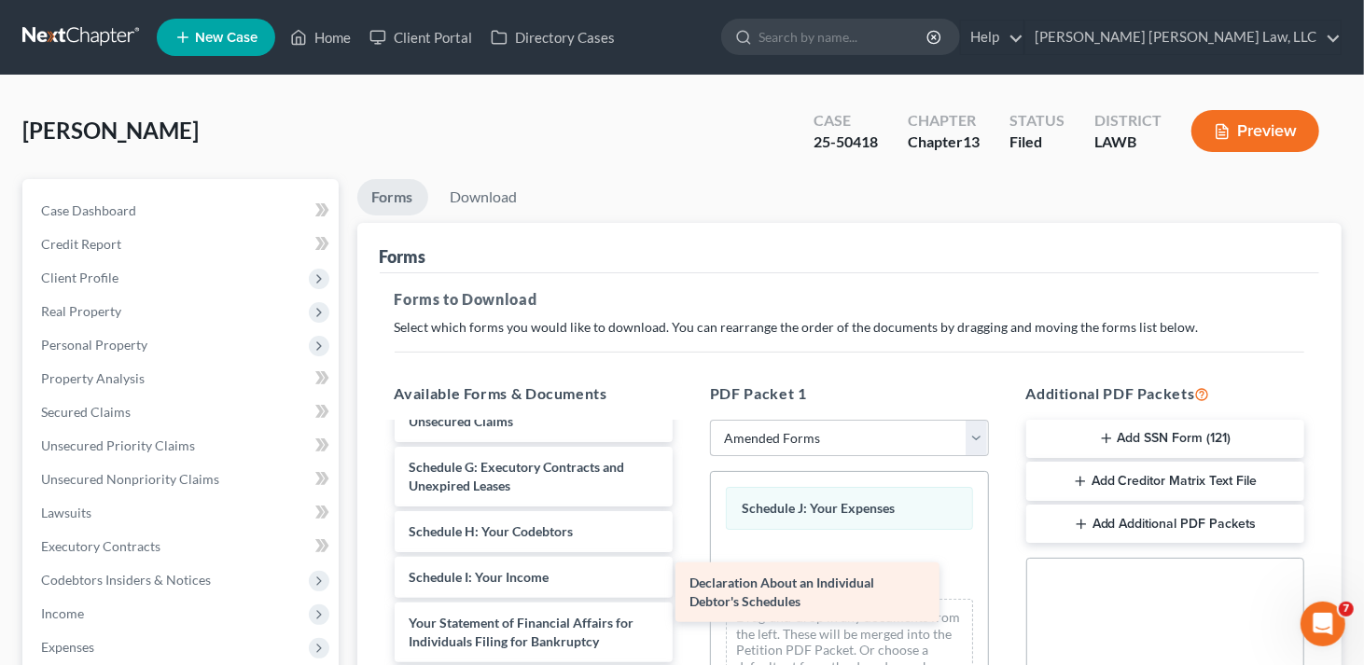
scroll to position [327, 0]
drag, startPoint x: 552, startPoint y: 564, endPoint x: 856, endPoint y: 588, distance: 305.2
click at [689, 591] on div "Declaration About an Individual Debtor's Schedules Voluntary Petition for Indiv…" at bounding box center [534, 513] width 309 height 831
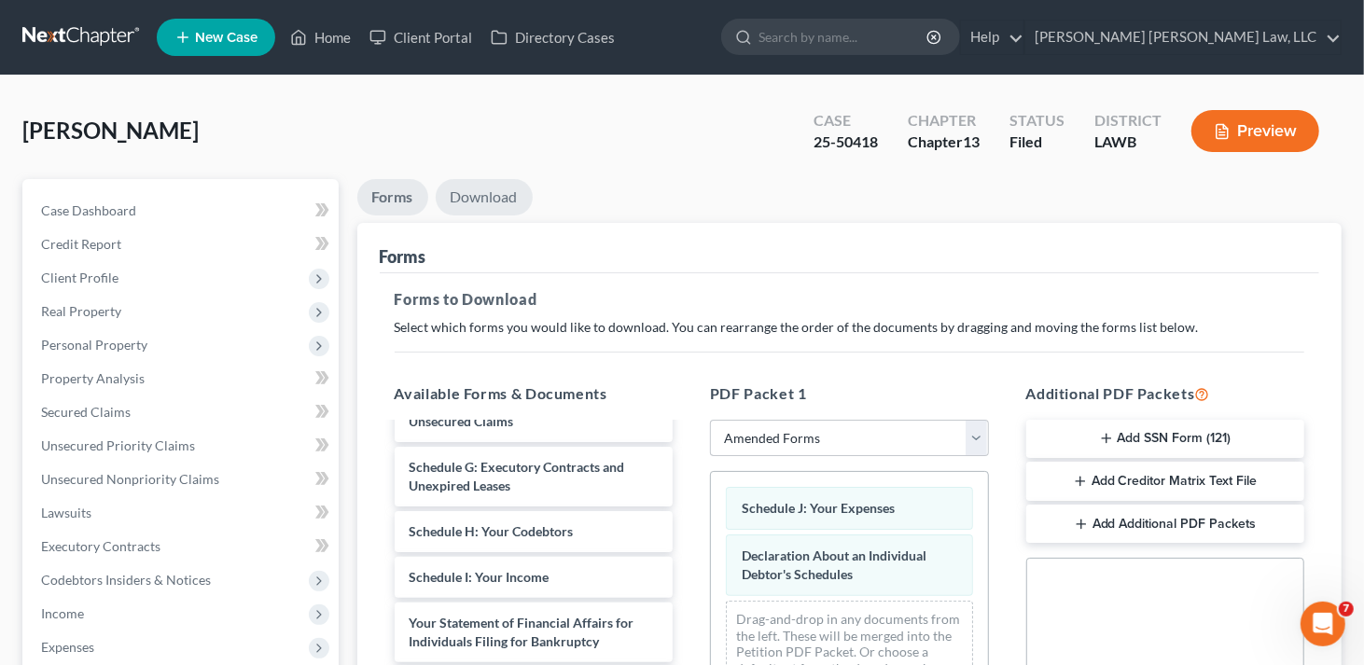
click at [509, 198] on link "Download" at bounding box center [484, 197] width 97 height 36
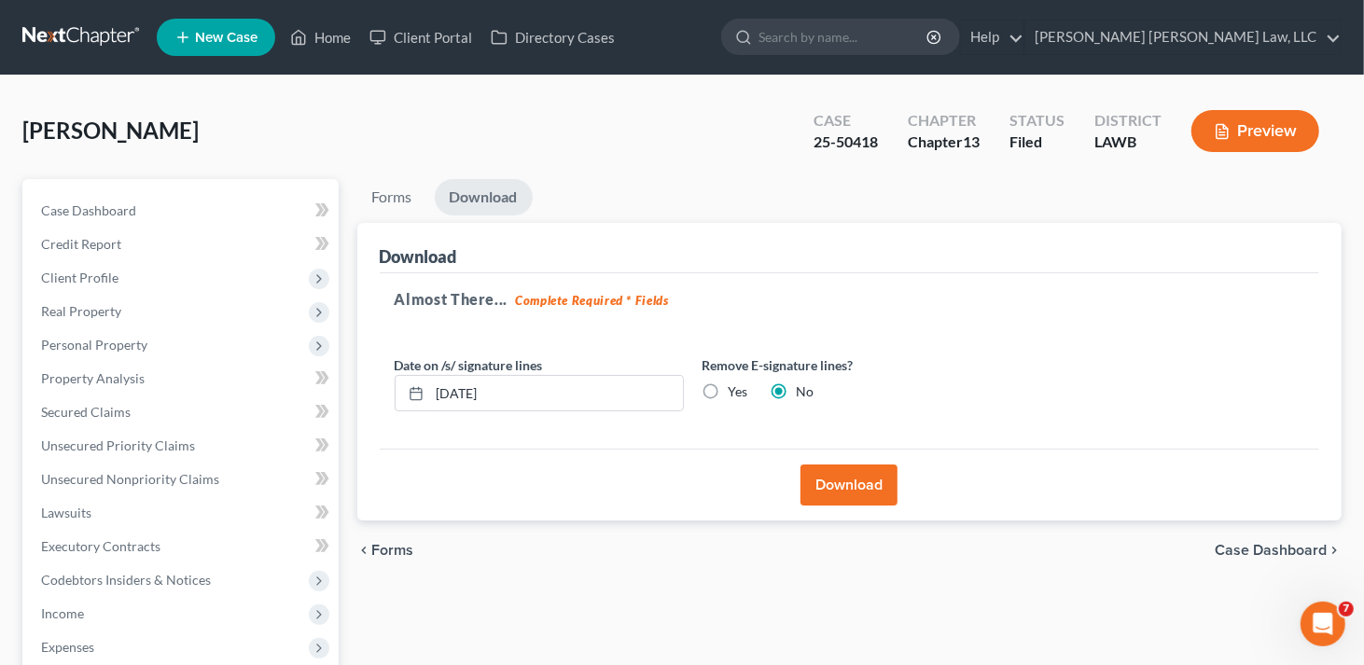
click at [879, 484] on button "Download" at bounding box center [849, 485] width 97 height 41
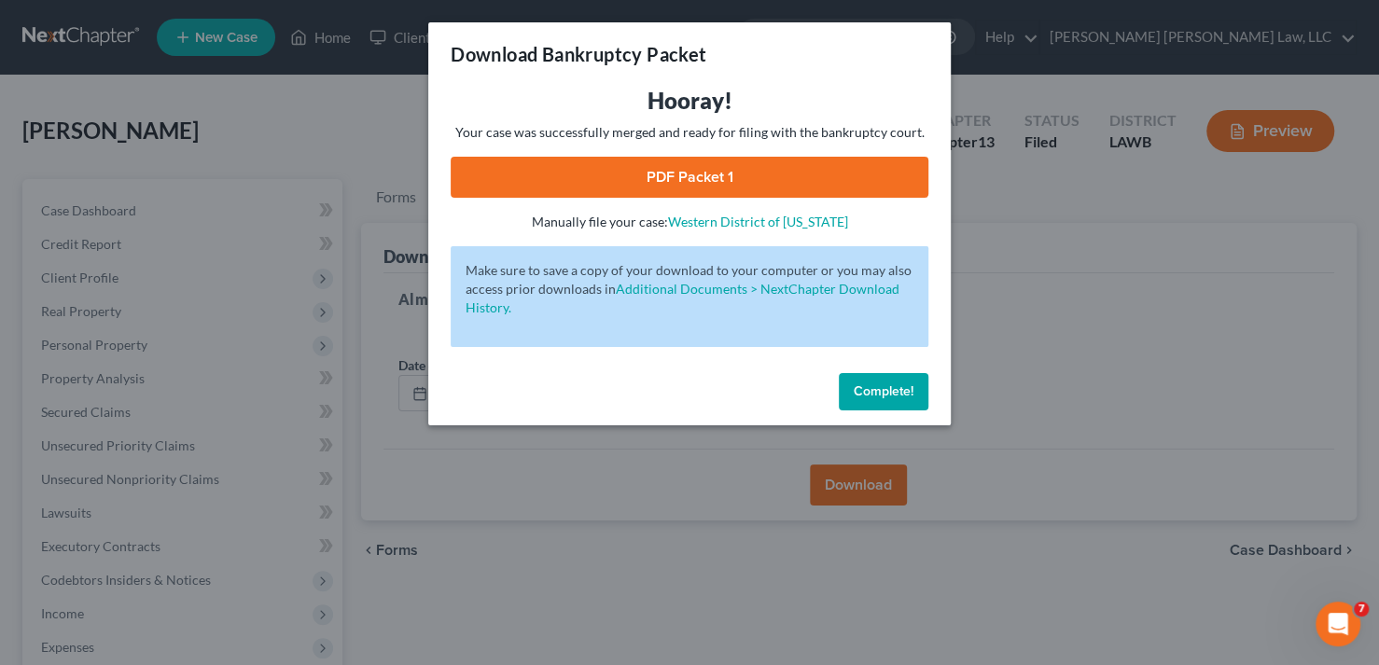
click at [789, 180] on link "PDF Packet 1" at bounding box center [690, 177] width 478 height 41
click at [893, 385] on span "Complete!" at bounding box center [884, 392] width 60 height 16
